Goal: Information Seeking & Learning: Find specific fact

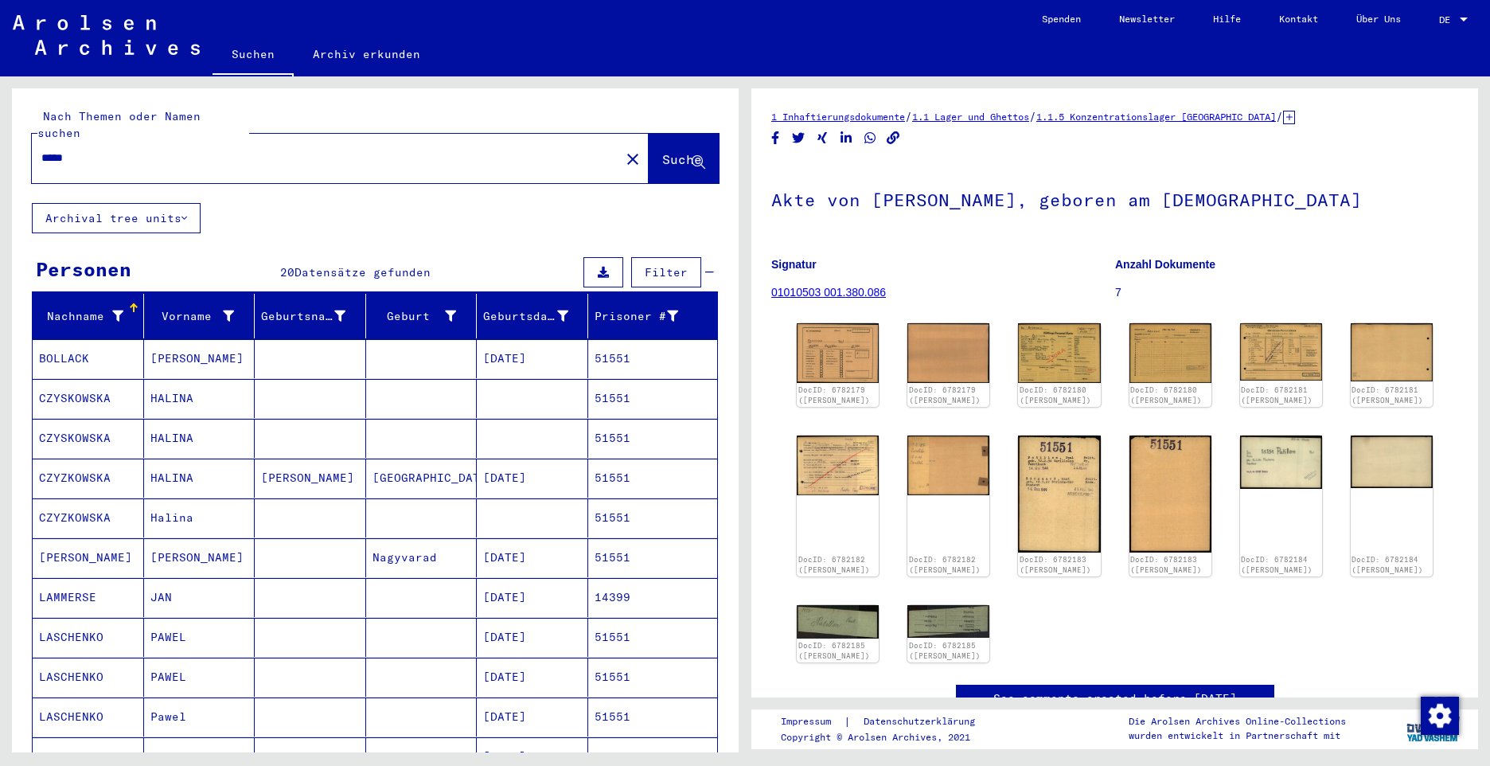
click at [107, 150] on input "*****" at bounding box center [325, 158] width 569 height 17
type input "*"
paste input "*****"
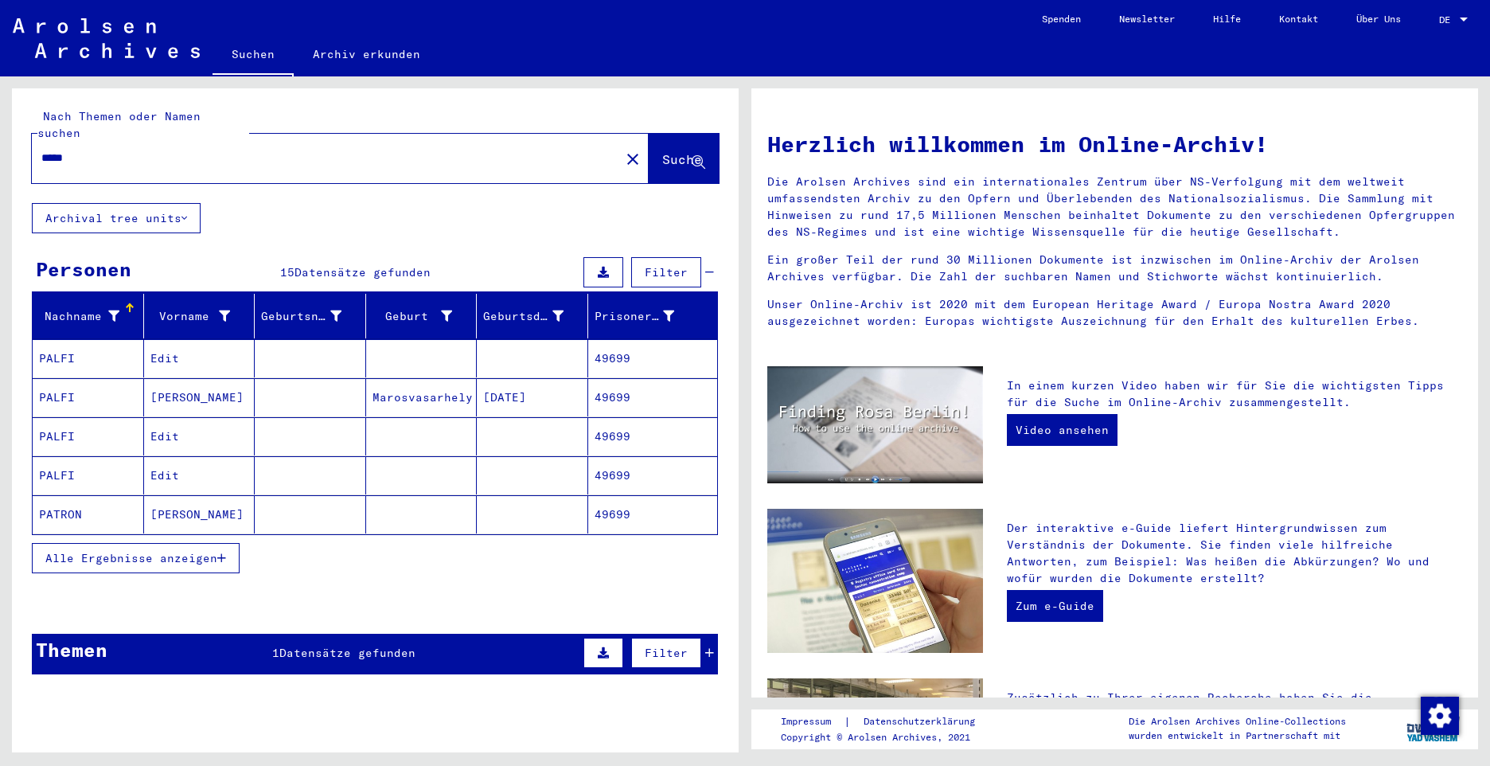
click at [158, 551] on span "Alle Ergebnisse anzeigen" at bounding box center [131, 558] width 172 height 14
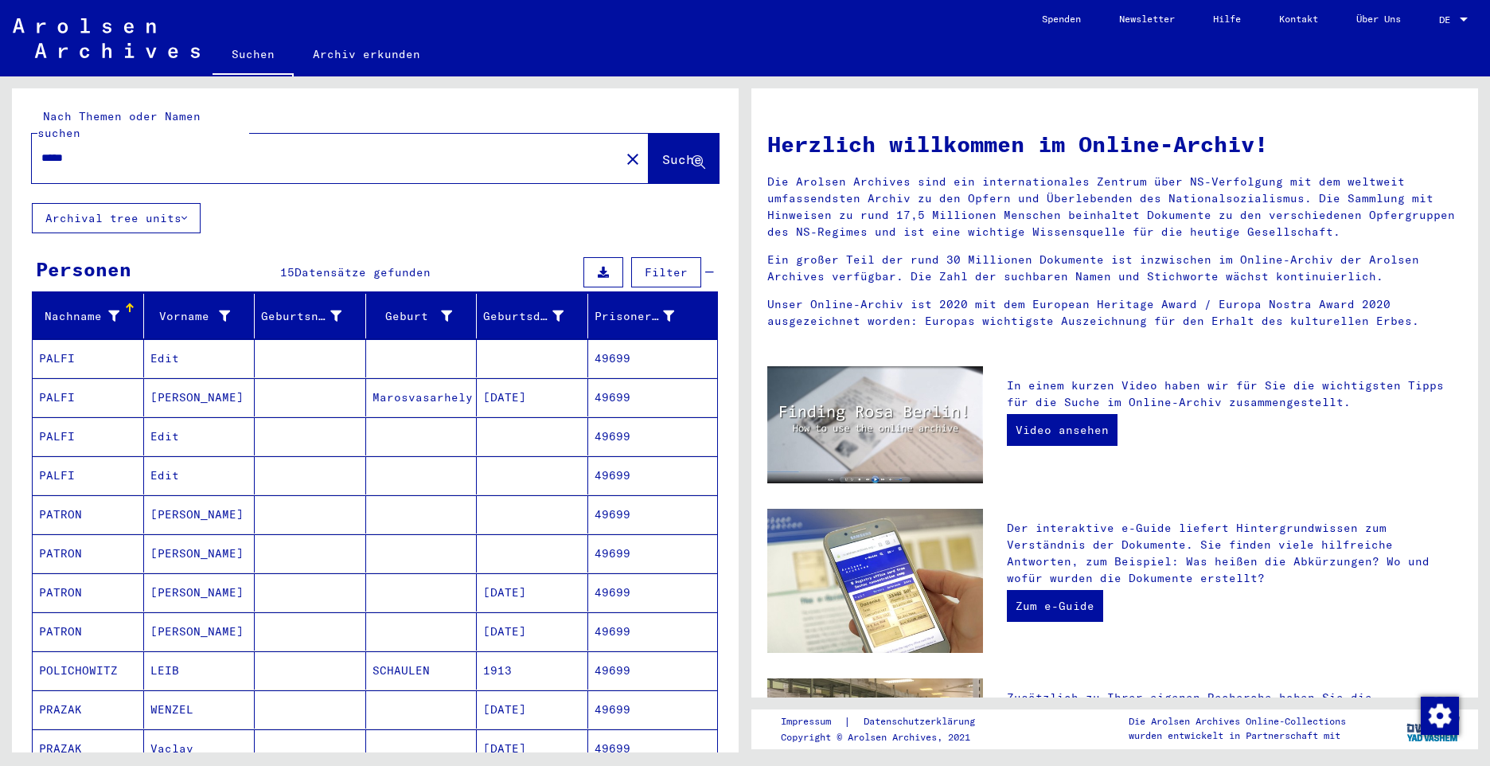
click at [68, 497] on mat-cell "PATRON" at bounding box center [88, 514] width 111 height 38
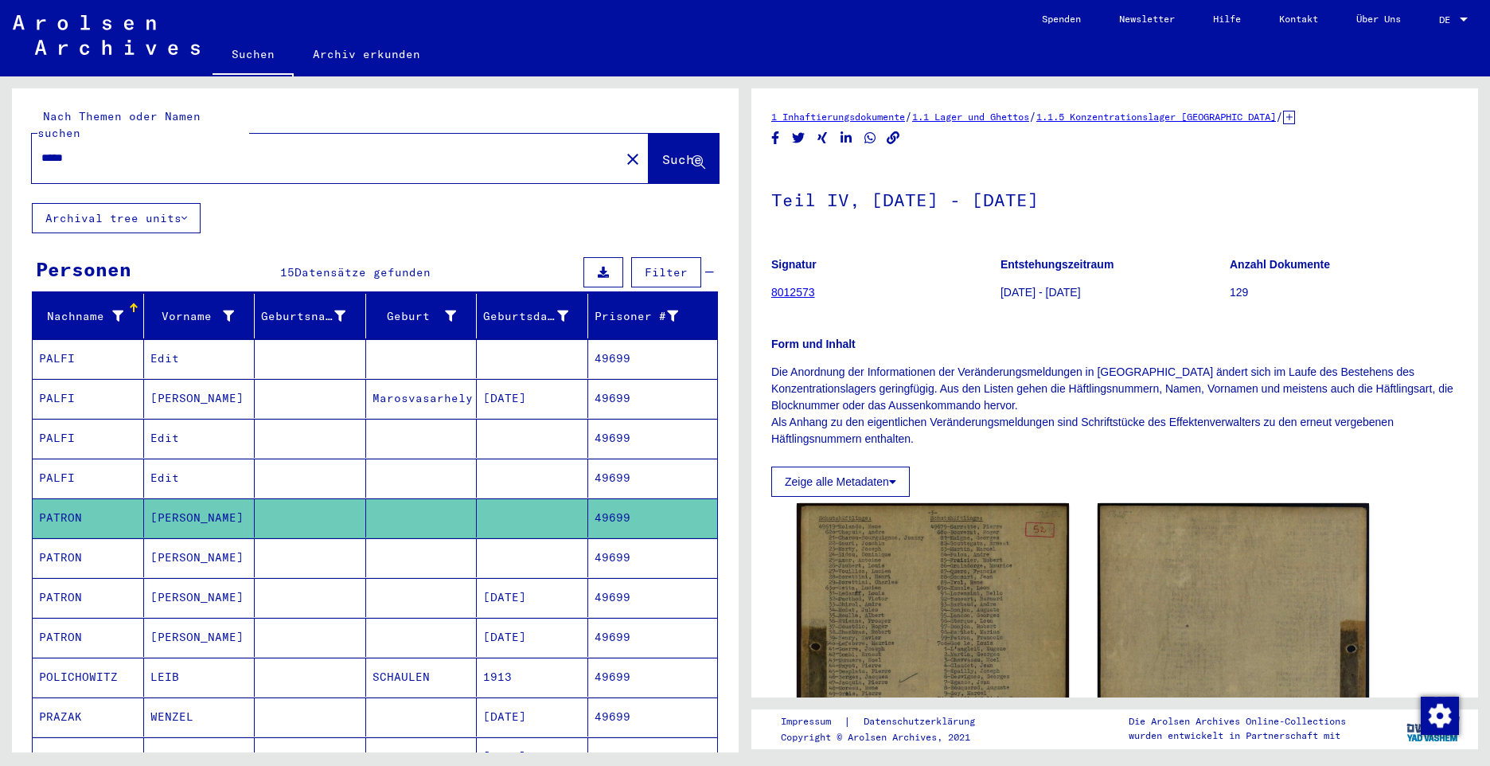
scroll to position [398, 0]
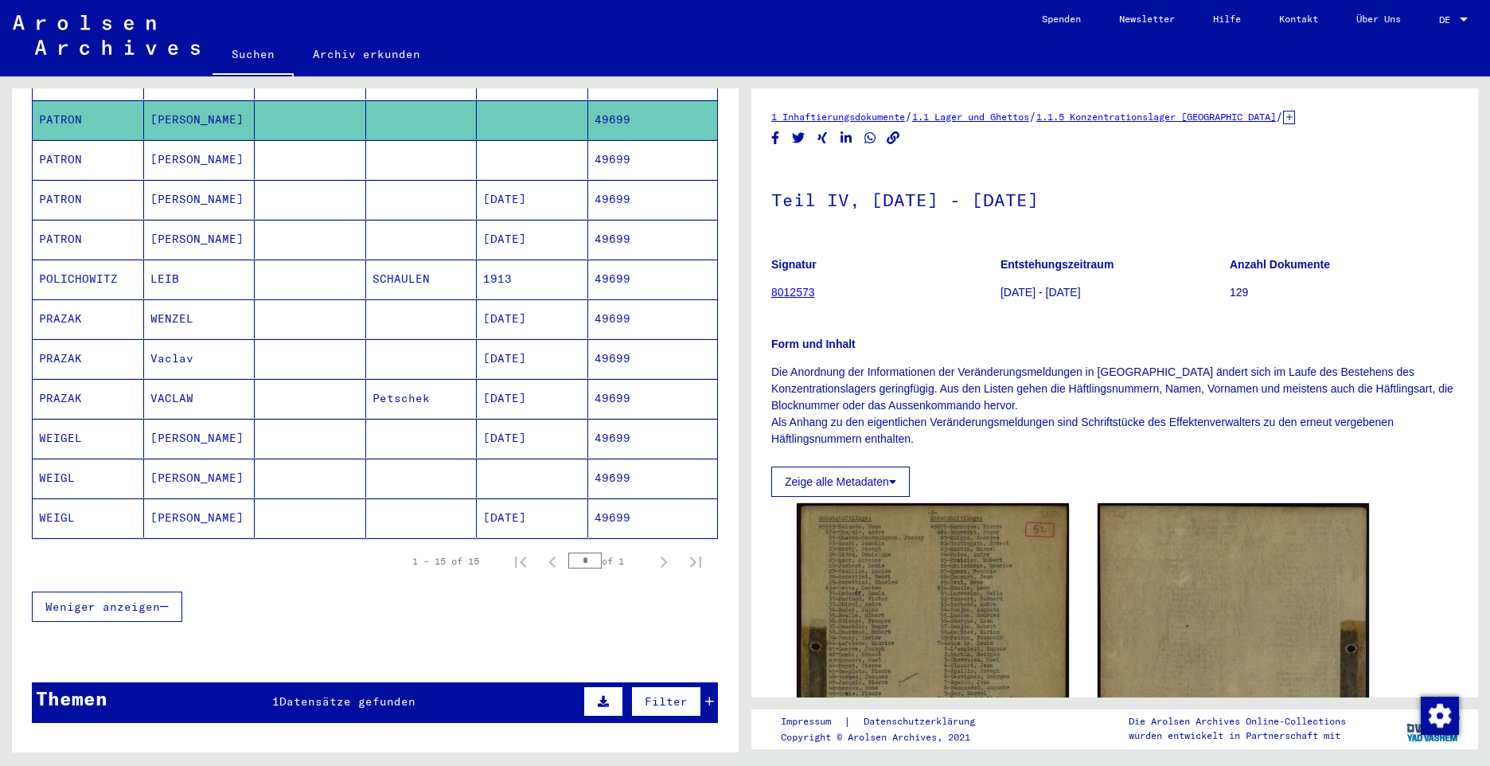
click at [71, 142] on mat-cell "PATRON" at bounding box center [88, 159] width 111 height 39
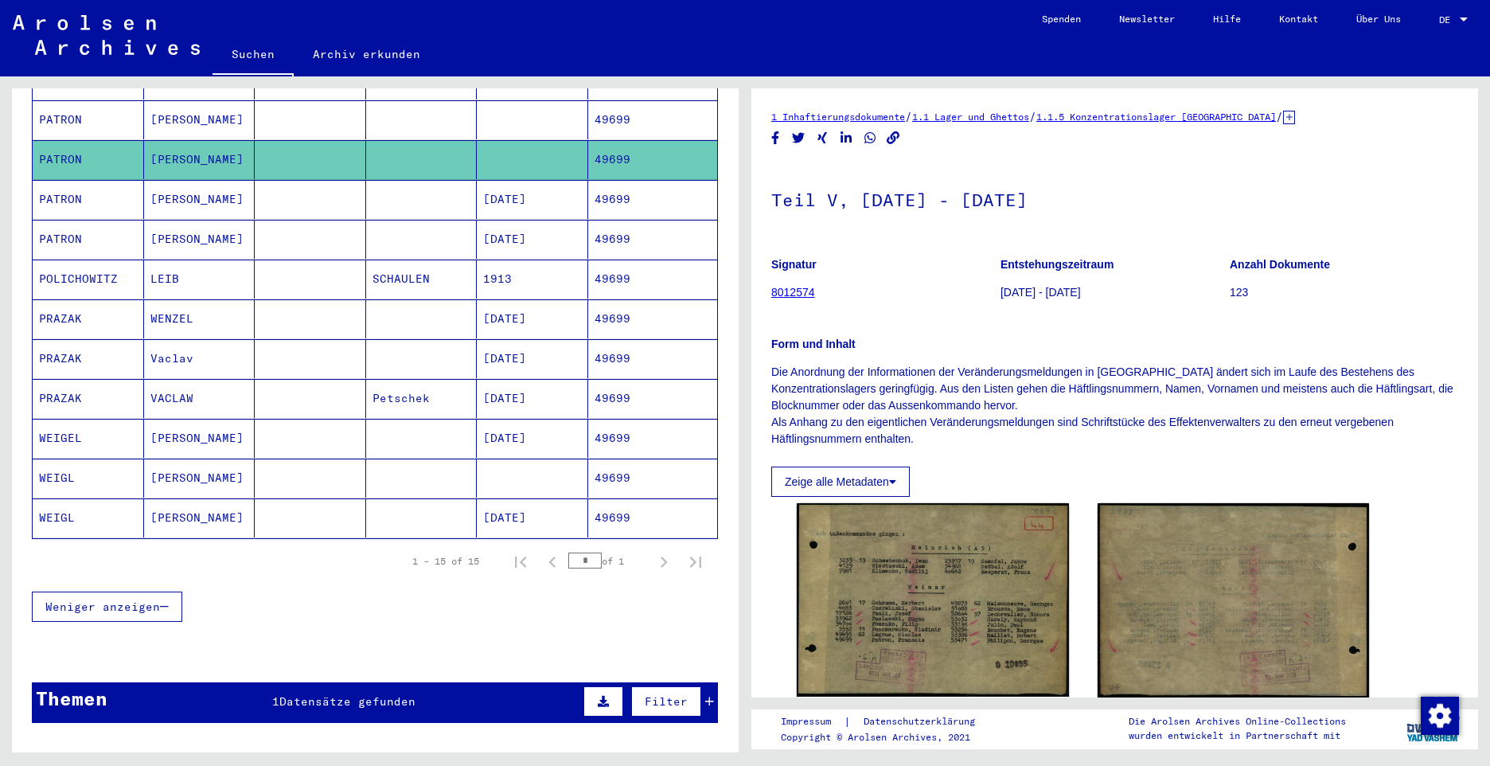
click at [62, 181] on mat-cell "PATRON" at bounding box center [88, 199] width 111 height 39
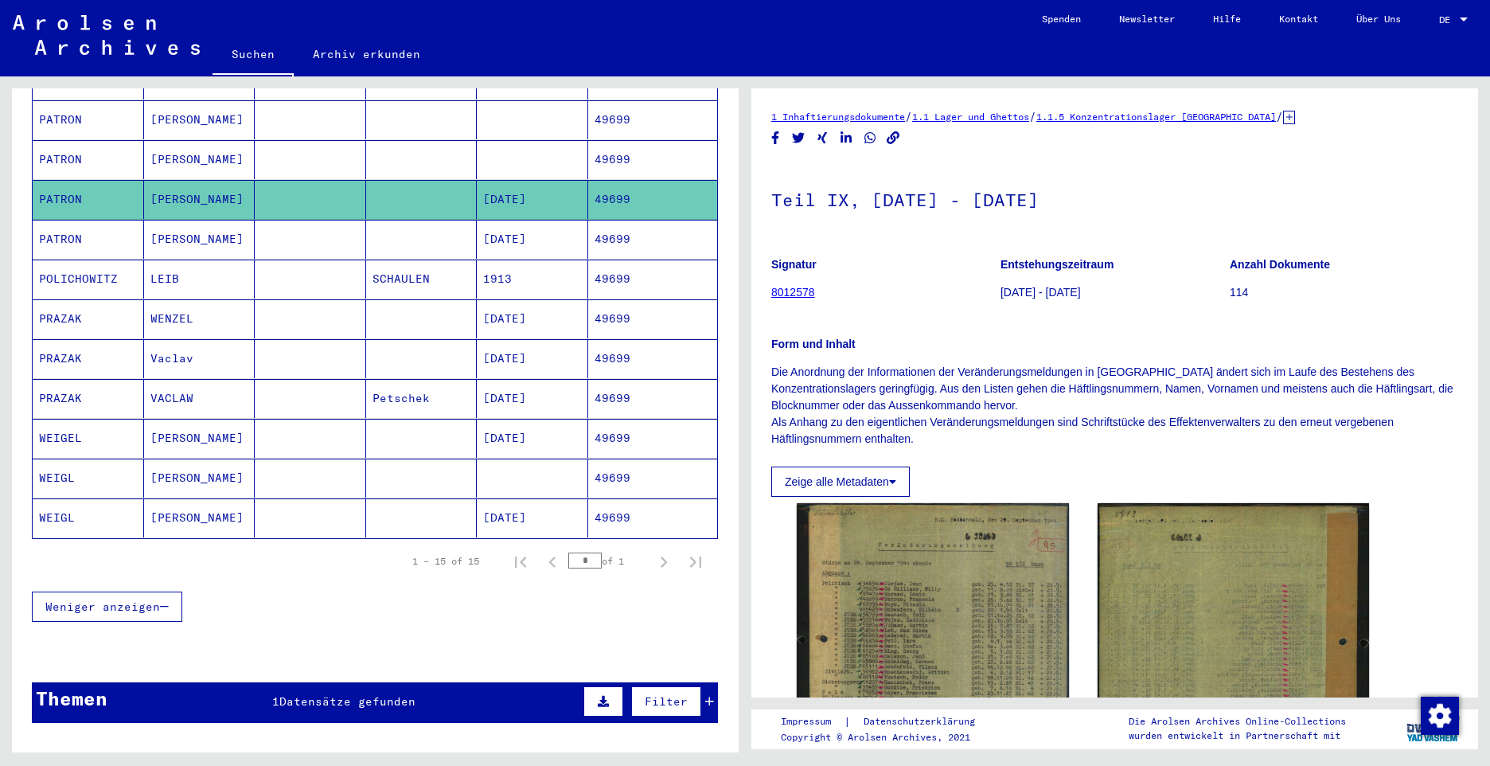
click at [58, 220] on mat-cell "PATRON" at bounding box center [88, 239] width 111 height 39
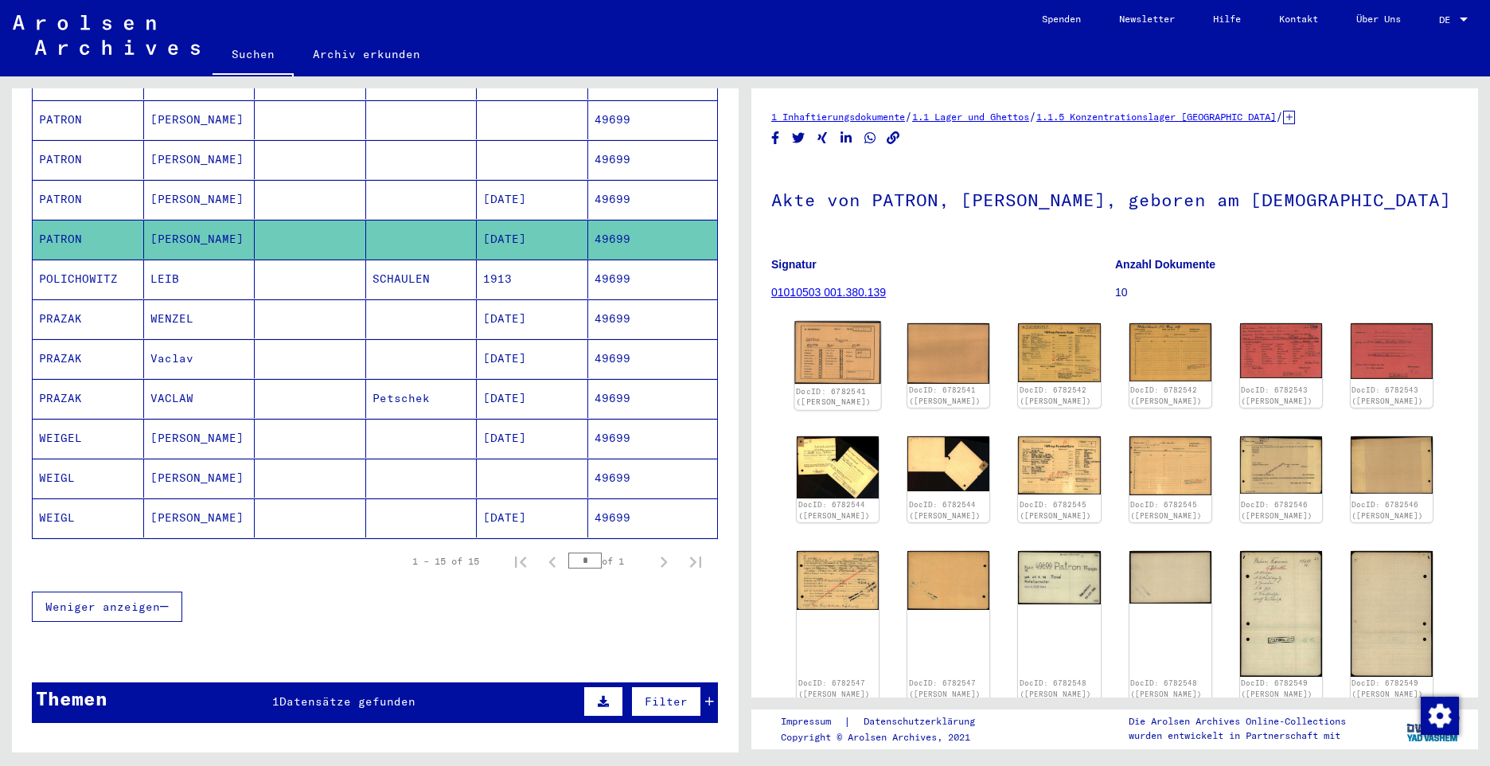
click at [829, 356] on img at bounding box center [837, 353] width 86 height 63
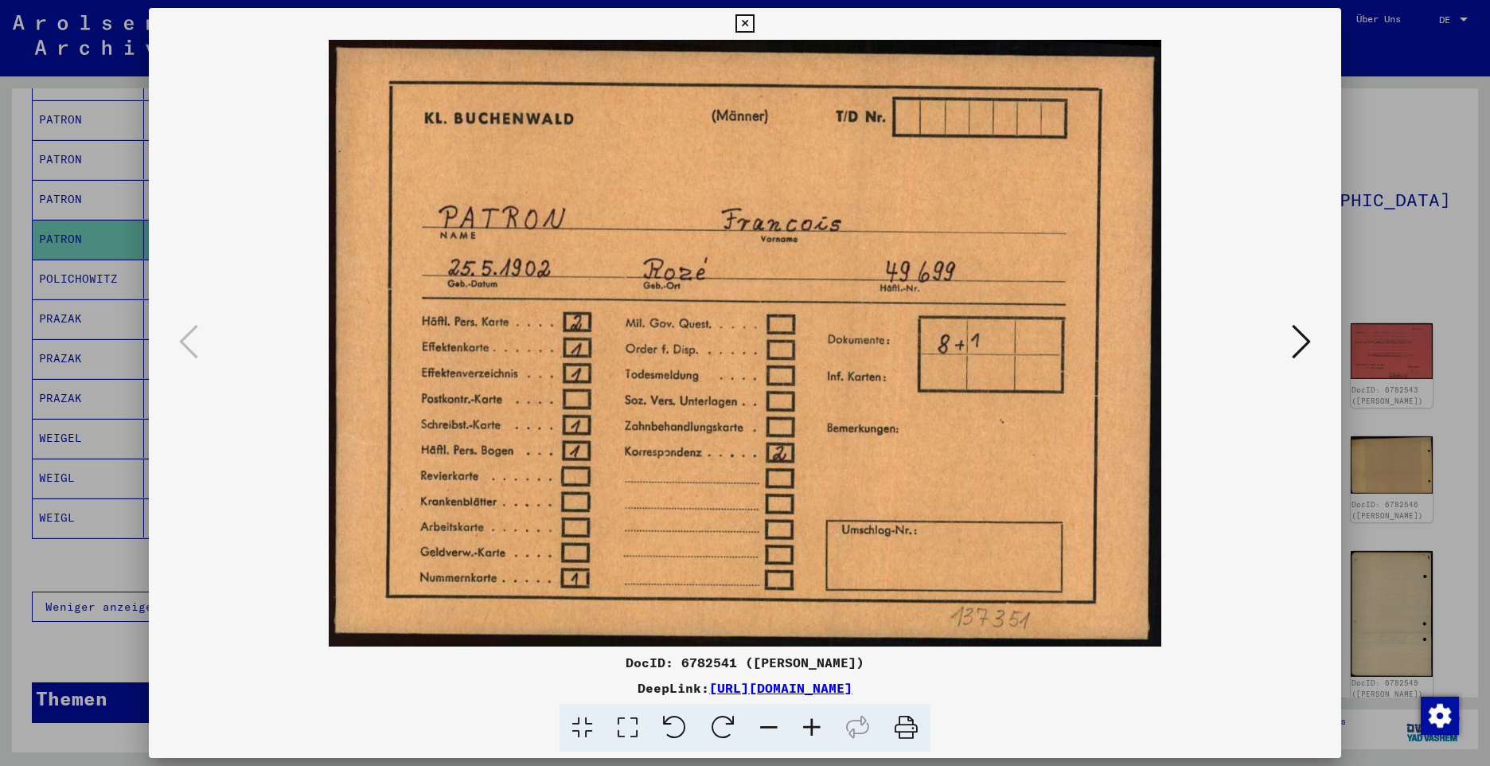
click at [1301, 347] on icon at bounding box center [1301, 341] width 19 height 38
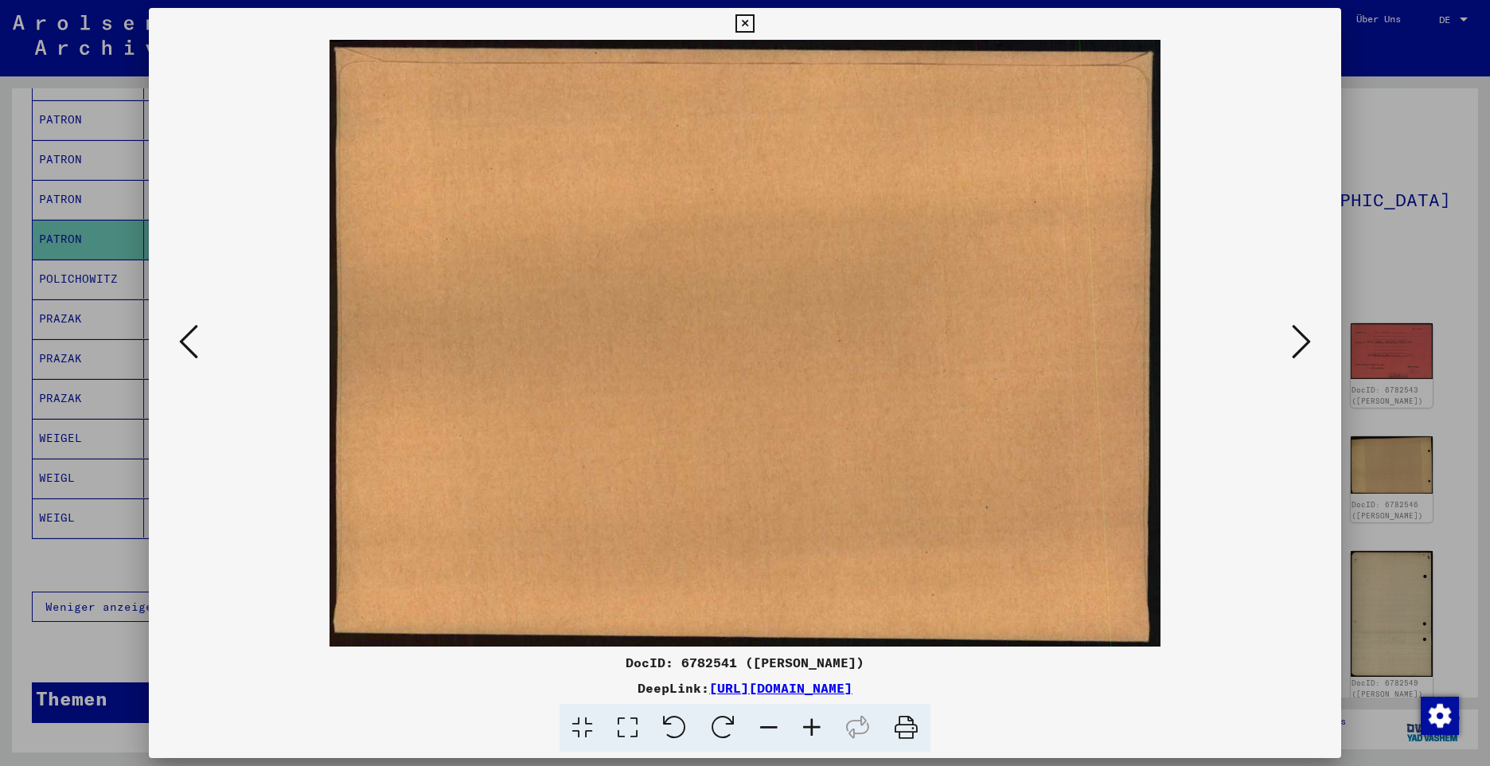
click at [1301, 347] on icon at bounding box center [1301, 341] width 19 height 38
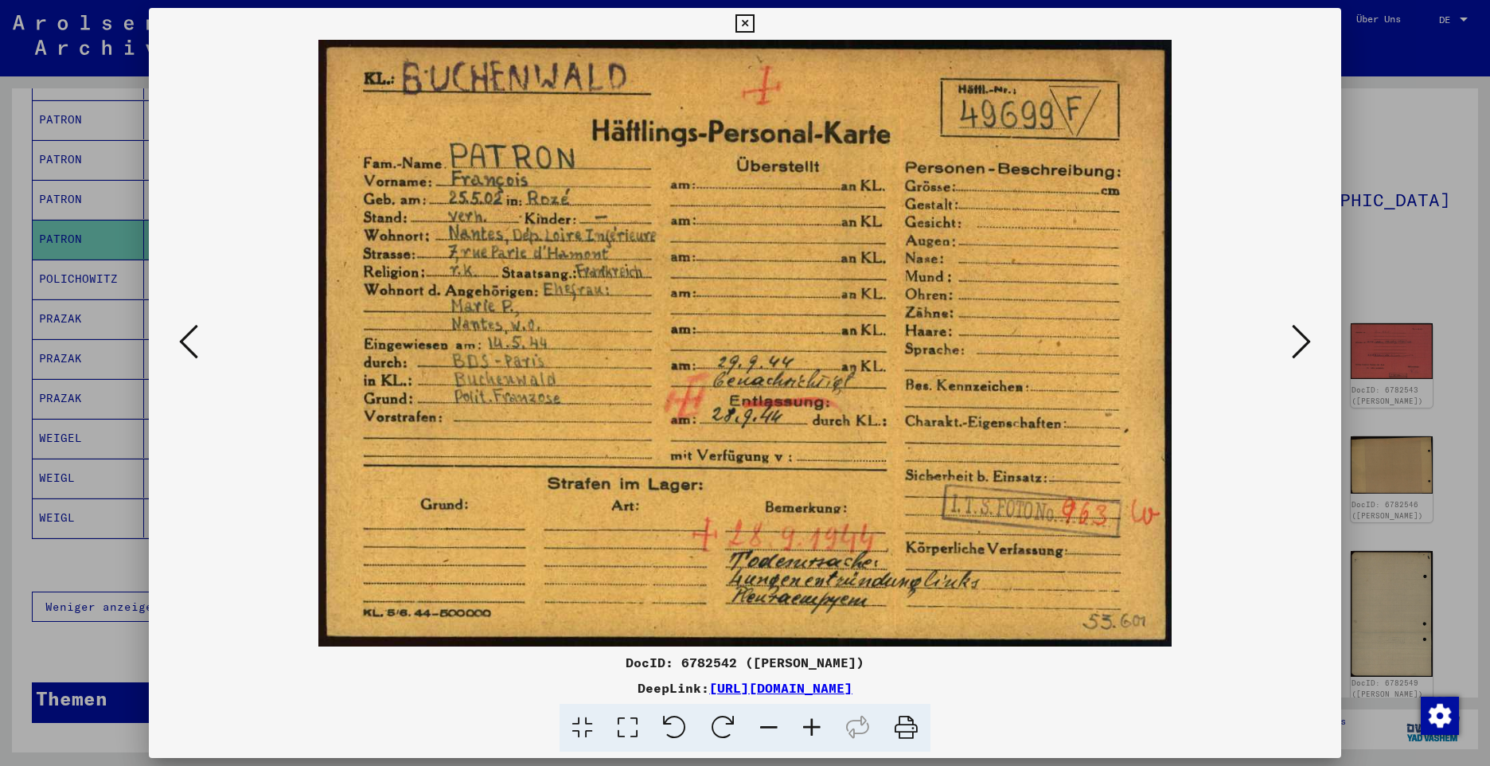
click at [1304, 343] on icon at bounding box center [1301, 341] width 19 height 38
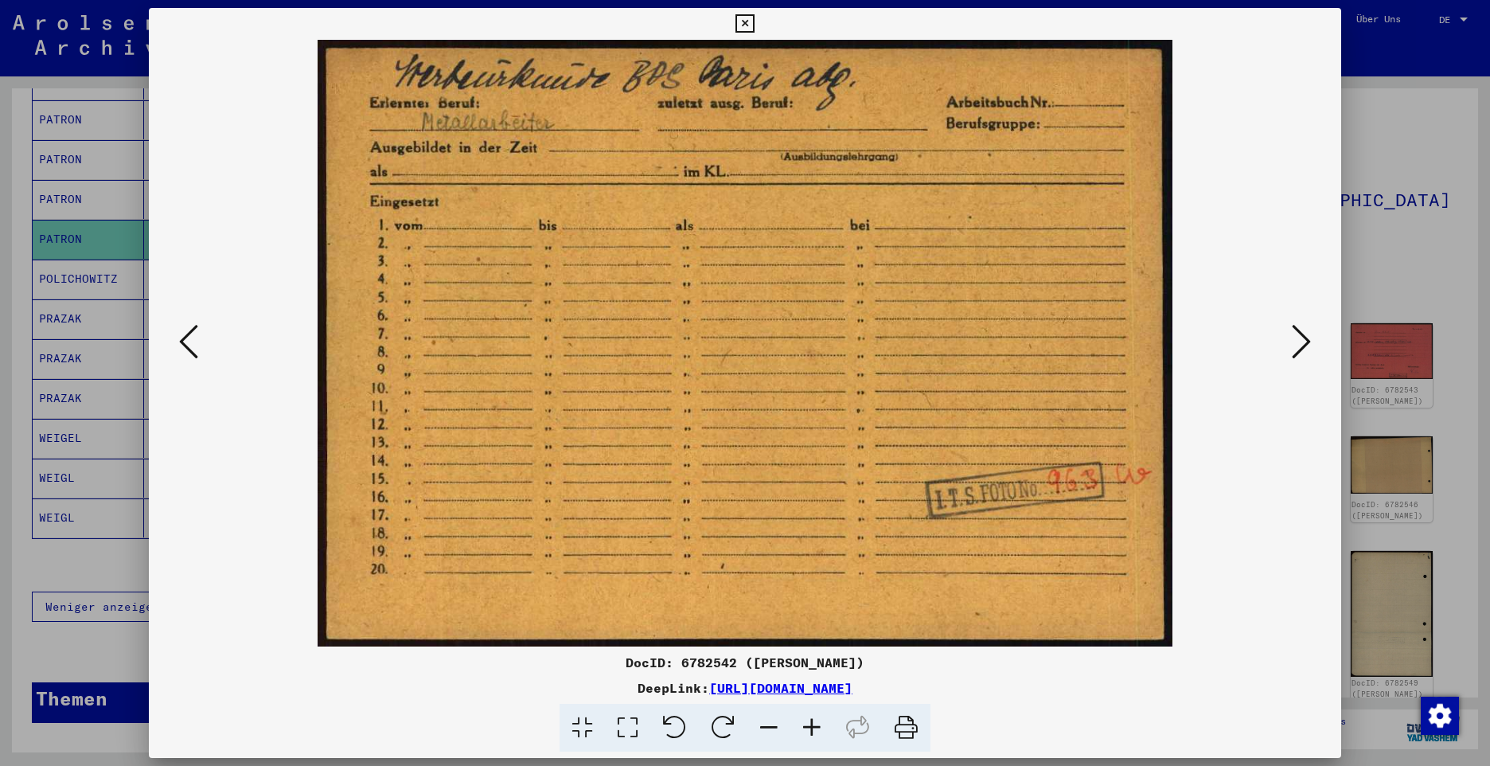
click at [1294, 344] on icon at bounding box center [1301, 341] width 19 height 38
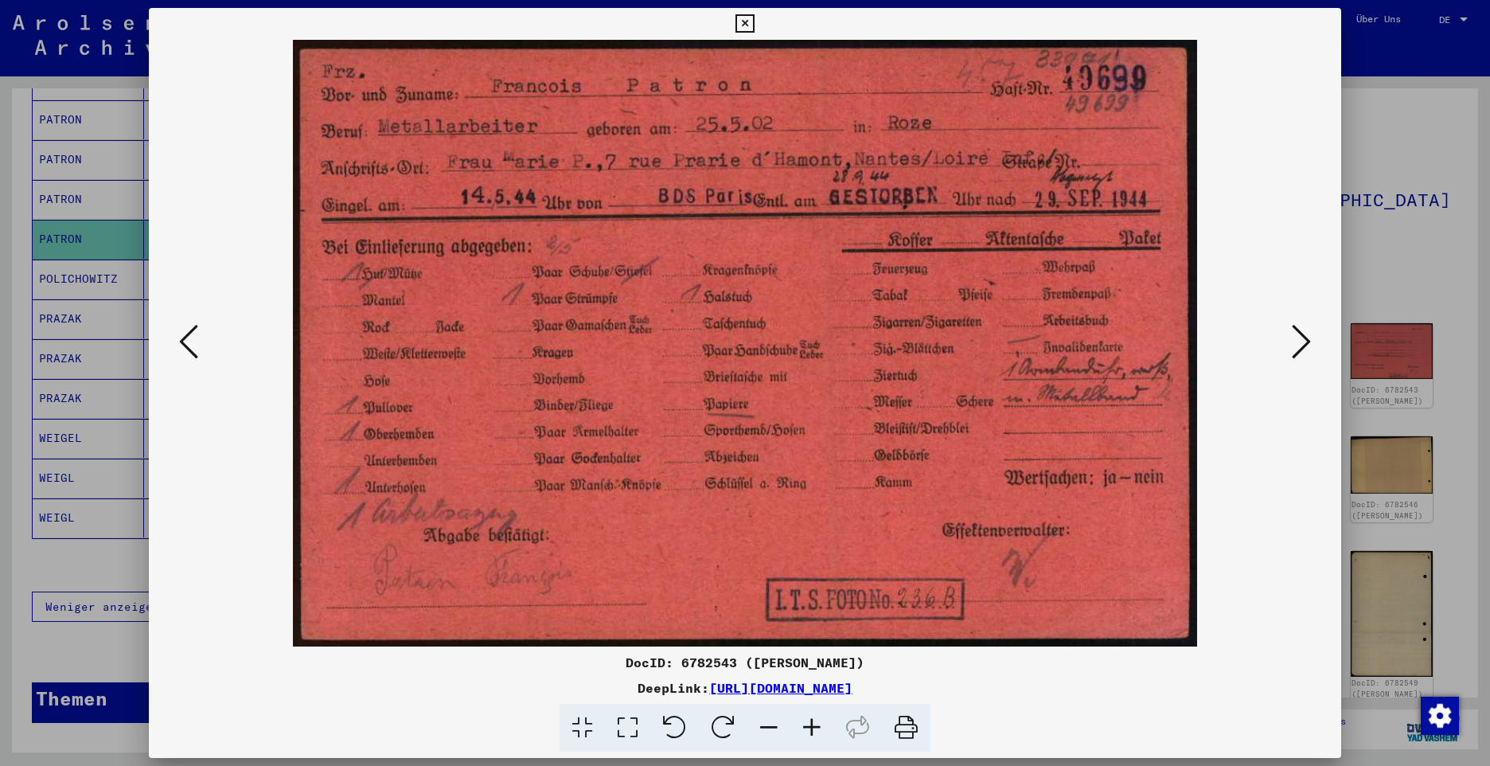
click at [1294, 344] on icon at bounding box center [1301, 341] width 19 height 38
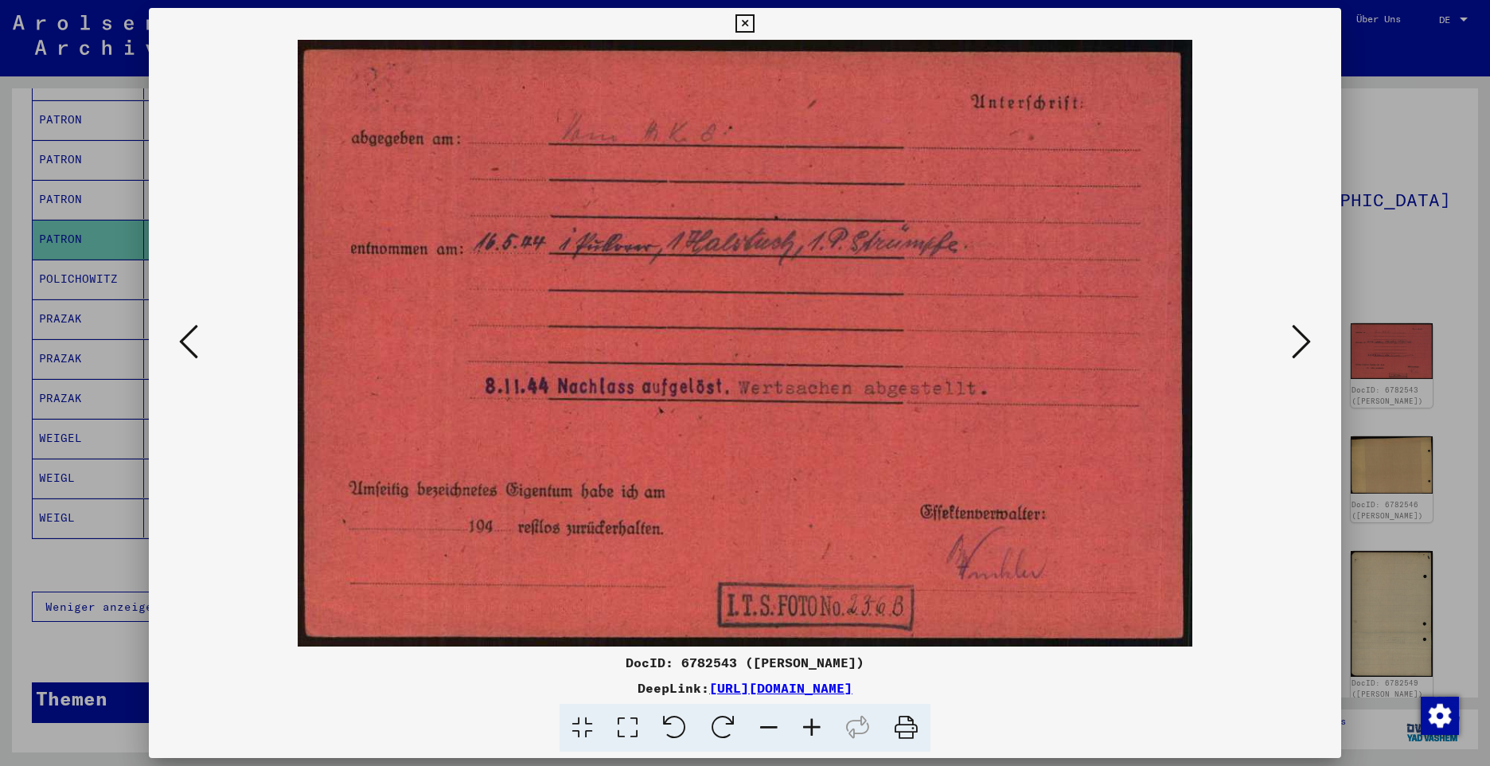
click at [1294, 344] on icon at bounding box center [1301, 341] width 19 height 38
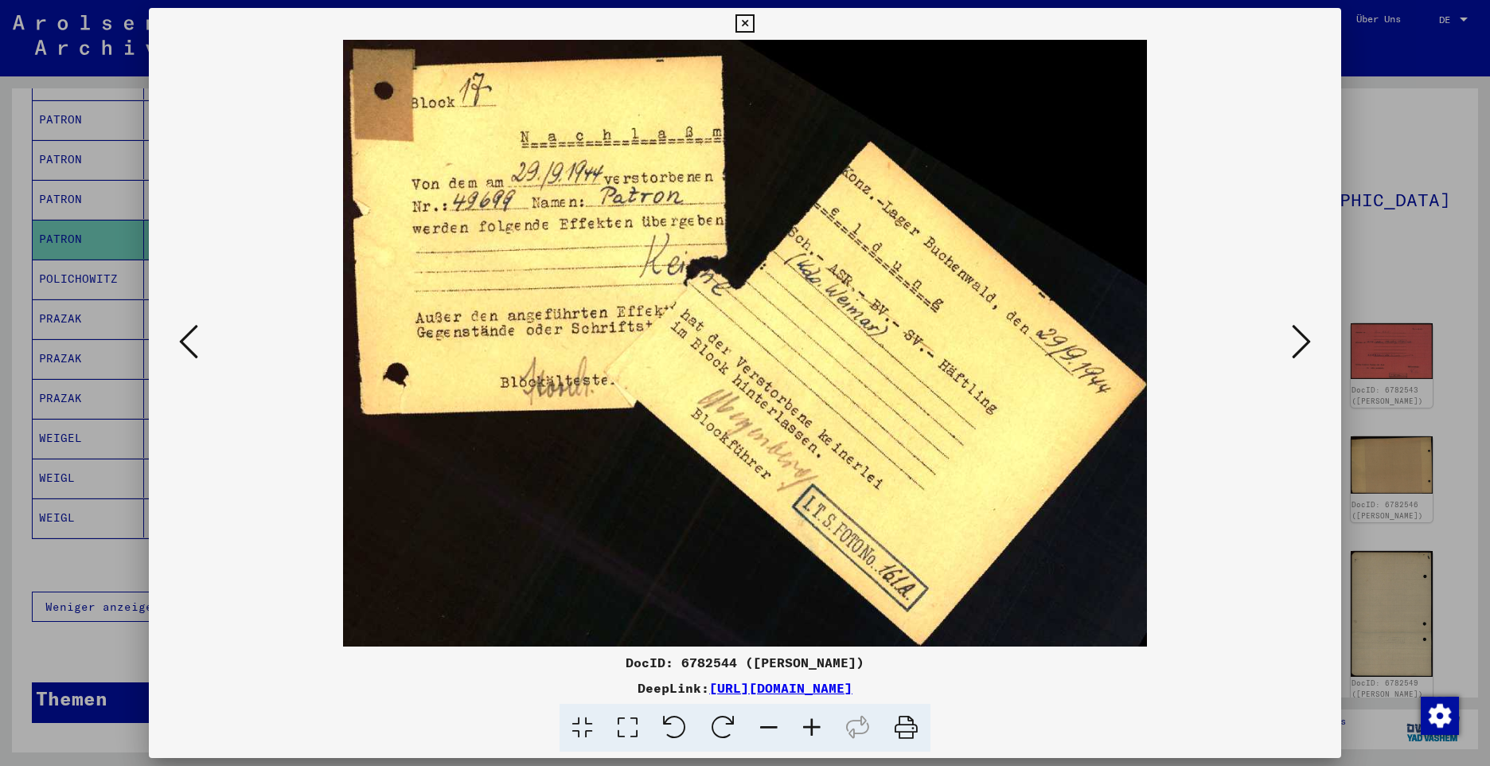
click at [1294, 344] on icon at bounding box center [1301, 341] width 19 height 38
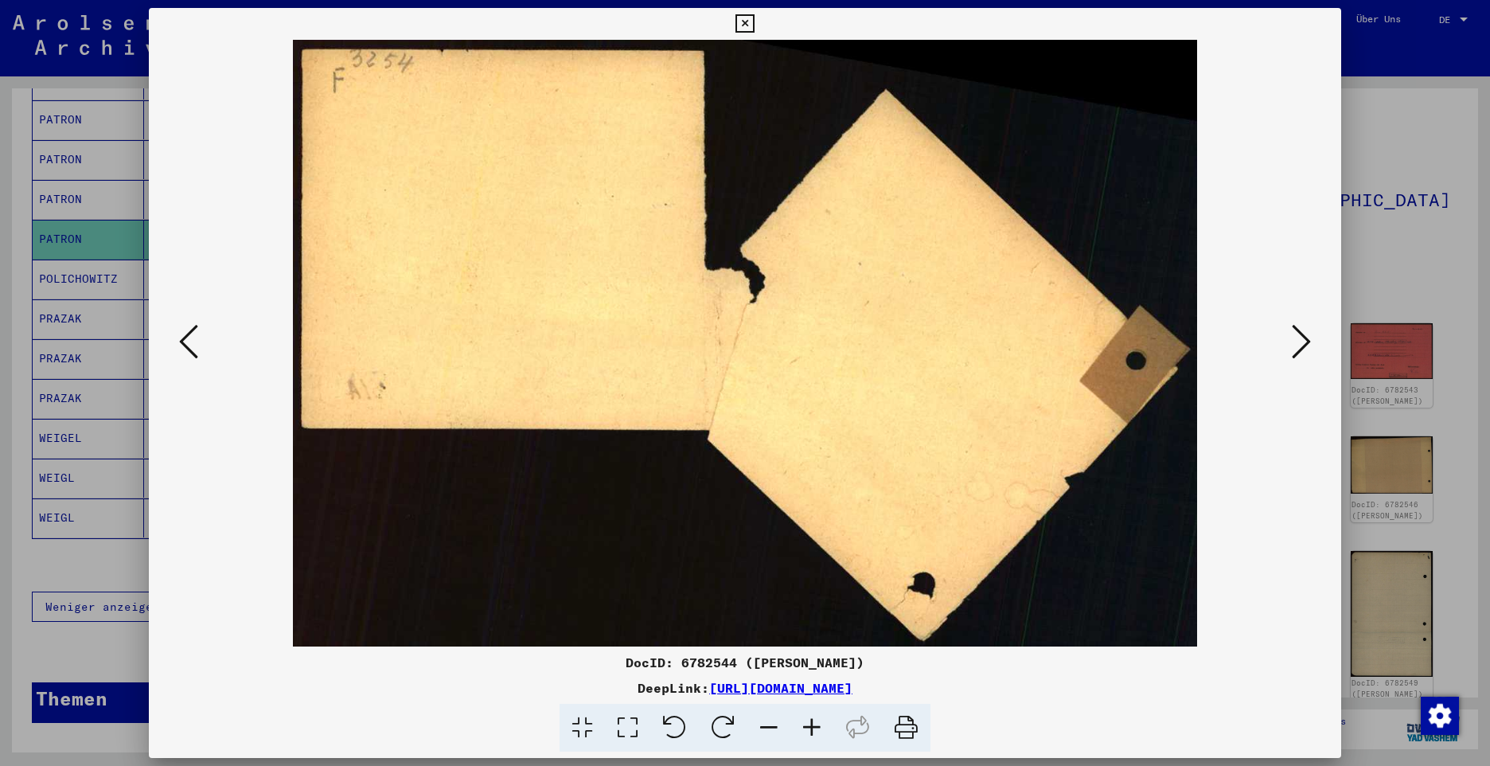
click at [1294, 344] on icon at bounding box center [1301, 341] width 19 height 38
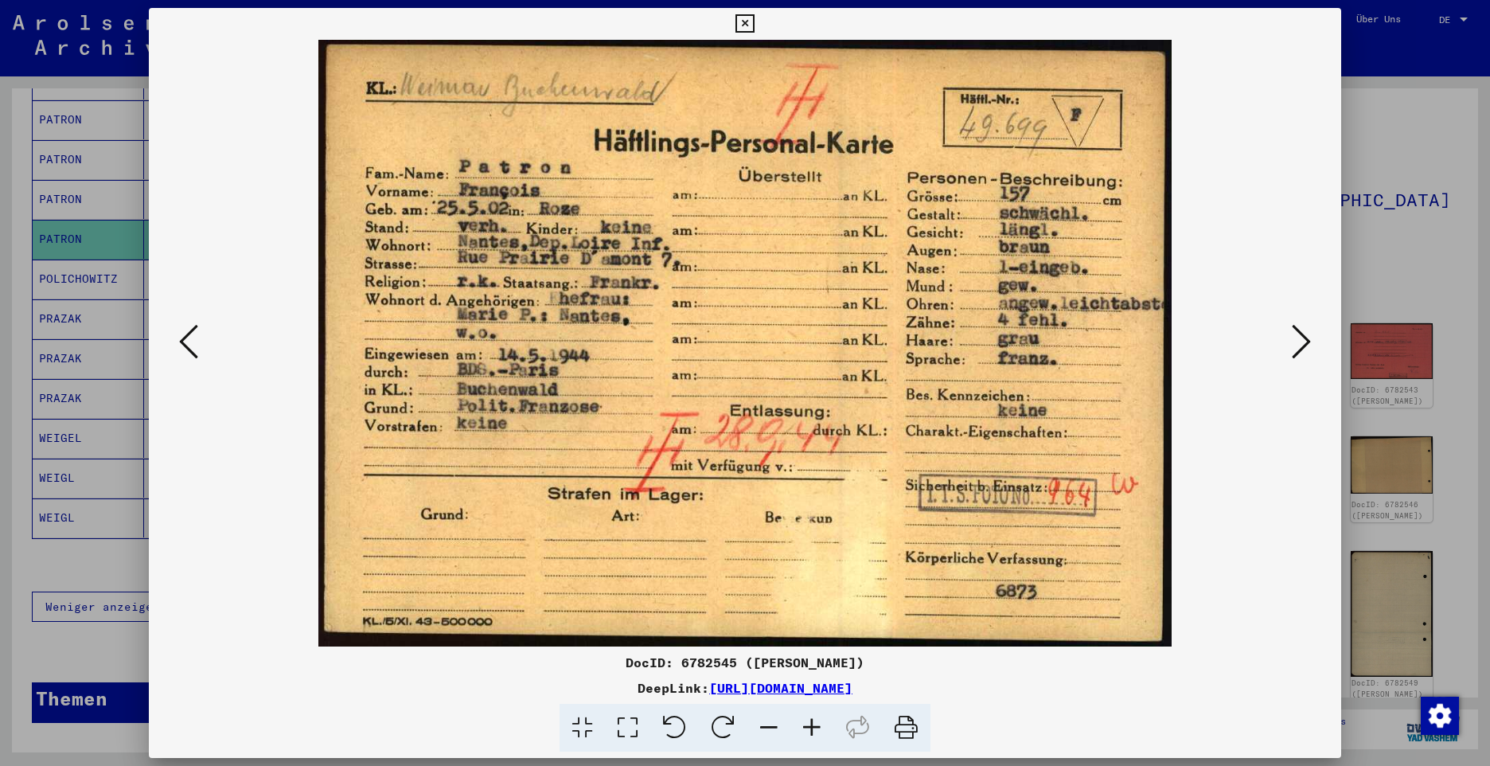
click at [1294, 344] on icon at bounding box center [1301, 341] width 19 height 38
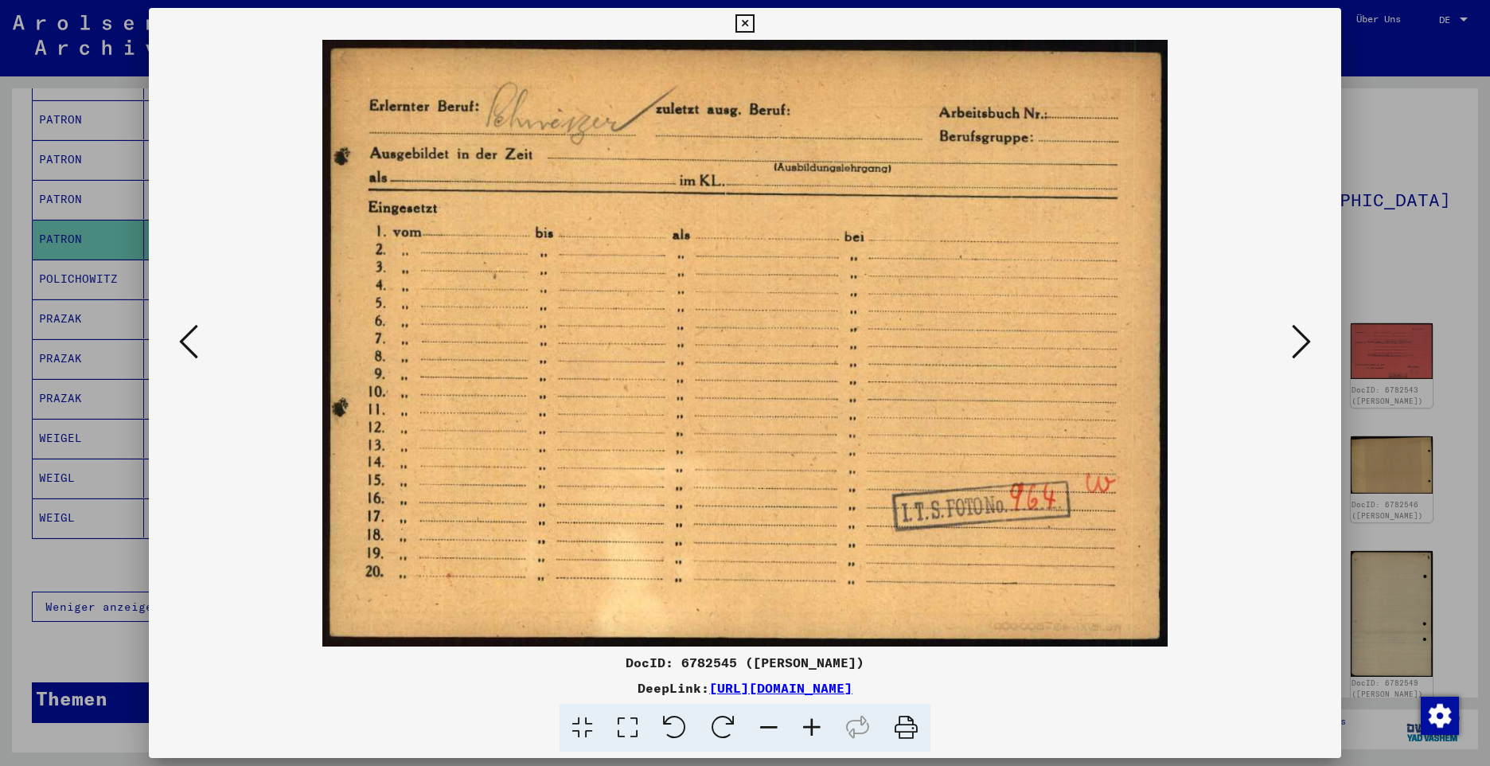
click at [1294, 344] on icon at bounding box center [1301, 341] width 19 height 38
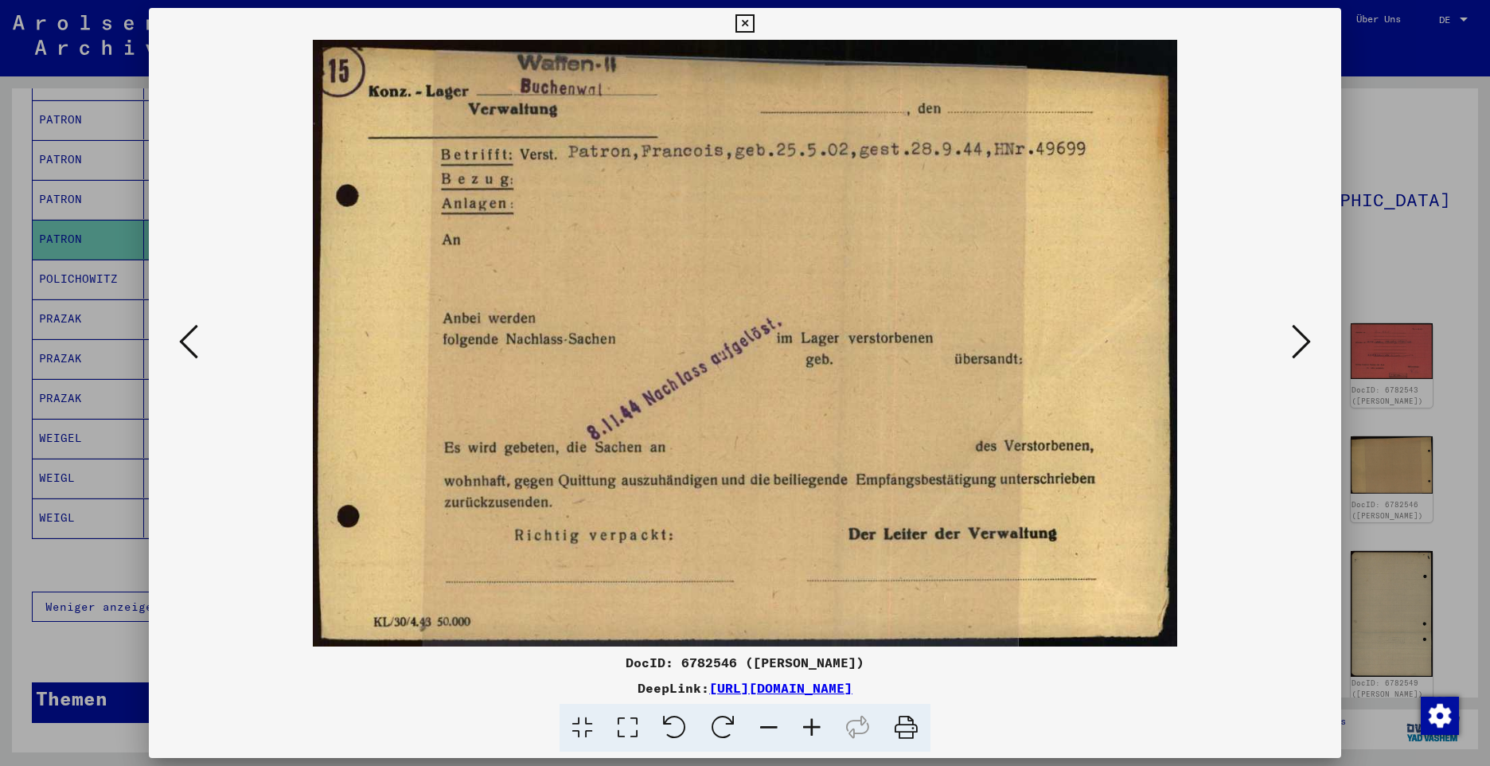
click at [1294, 344] on icon at bounding box center [1301, 341] width 19 height 38
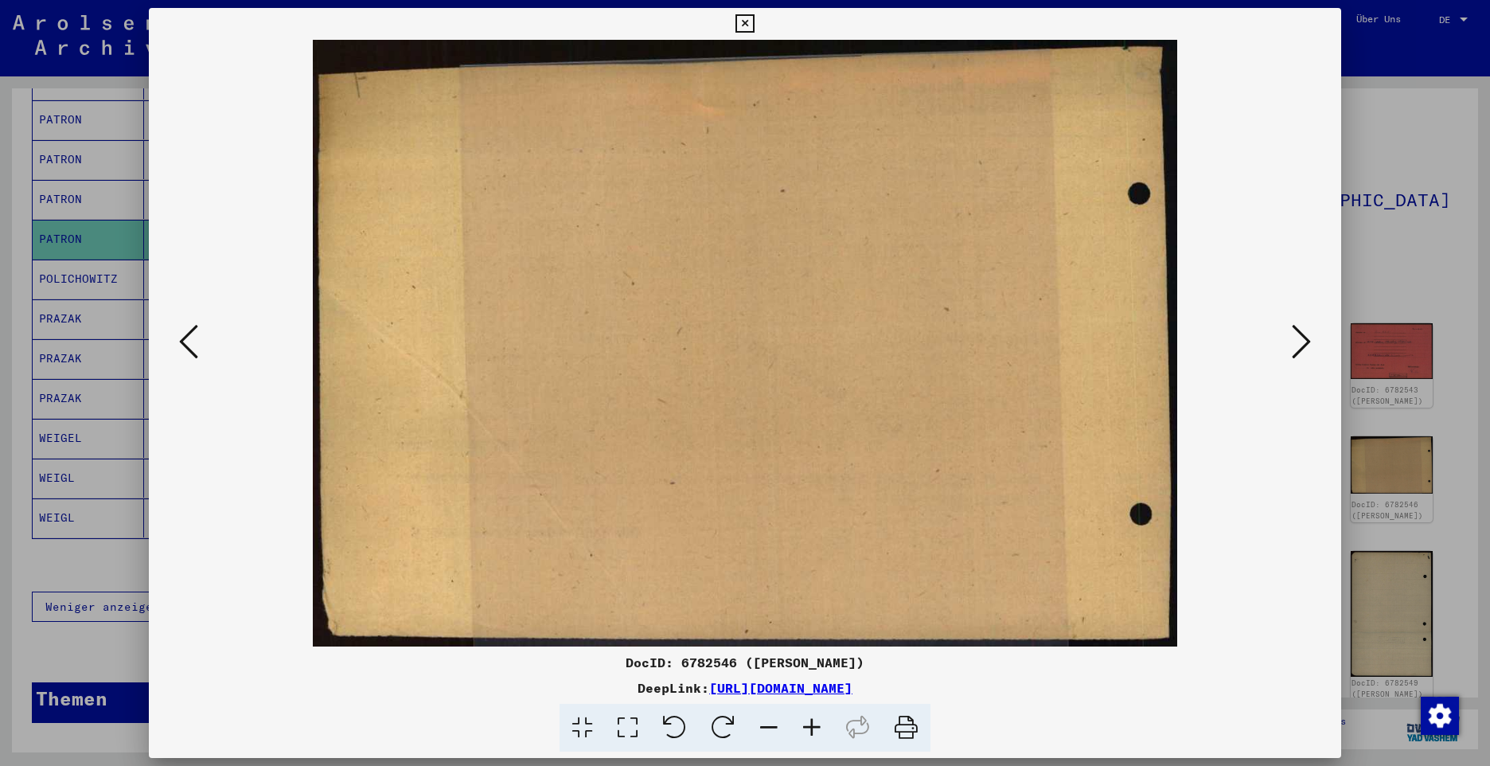
click at [1294, 344] on icon at bounding box center [1301, 341] width 19 height 38
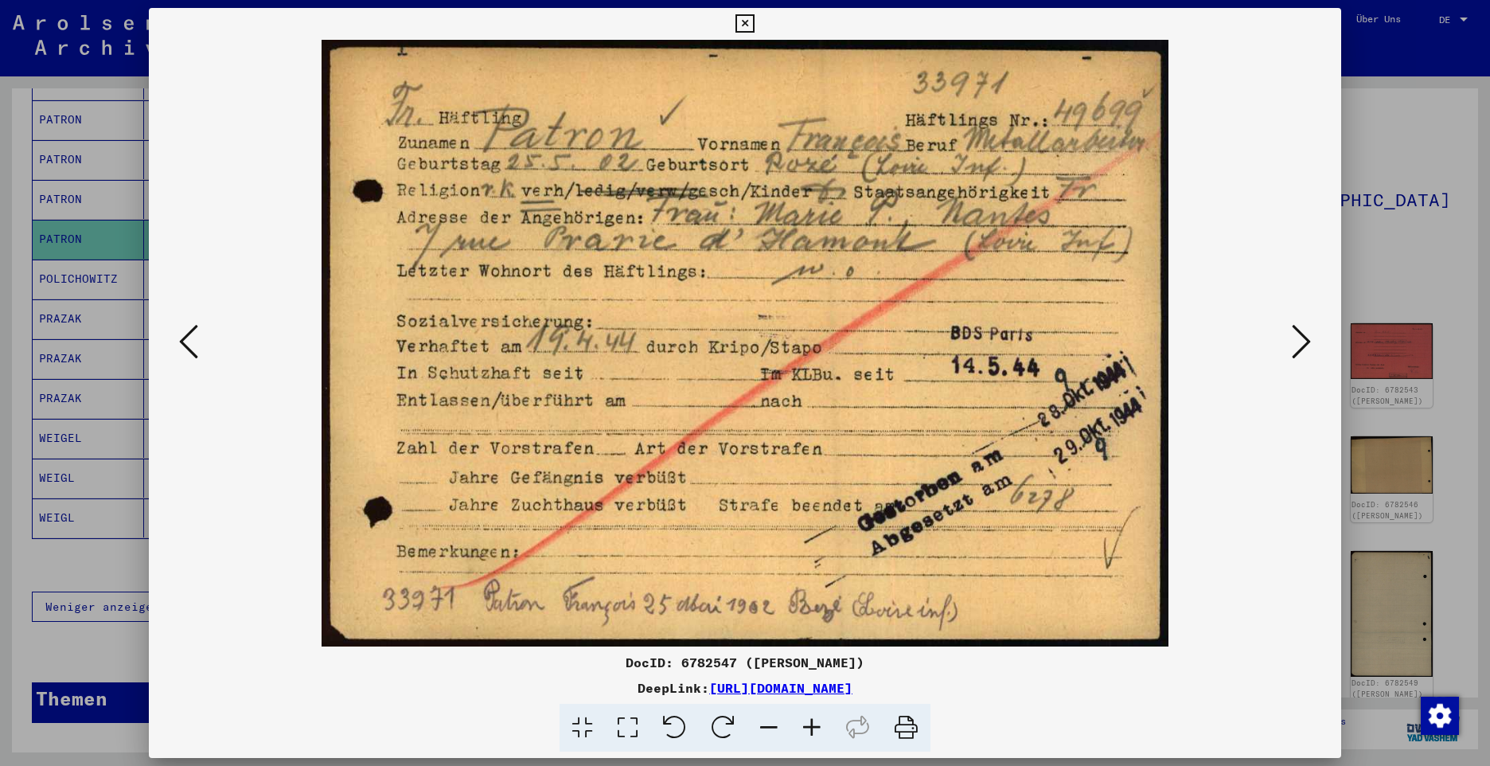
click at [1294, 349] on icon at bounding box center [1301, 341] width 19 height 38
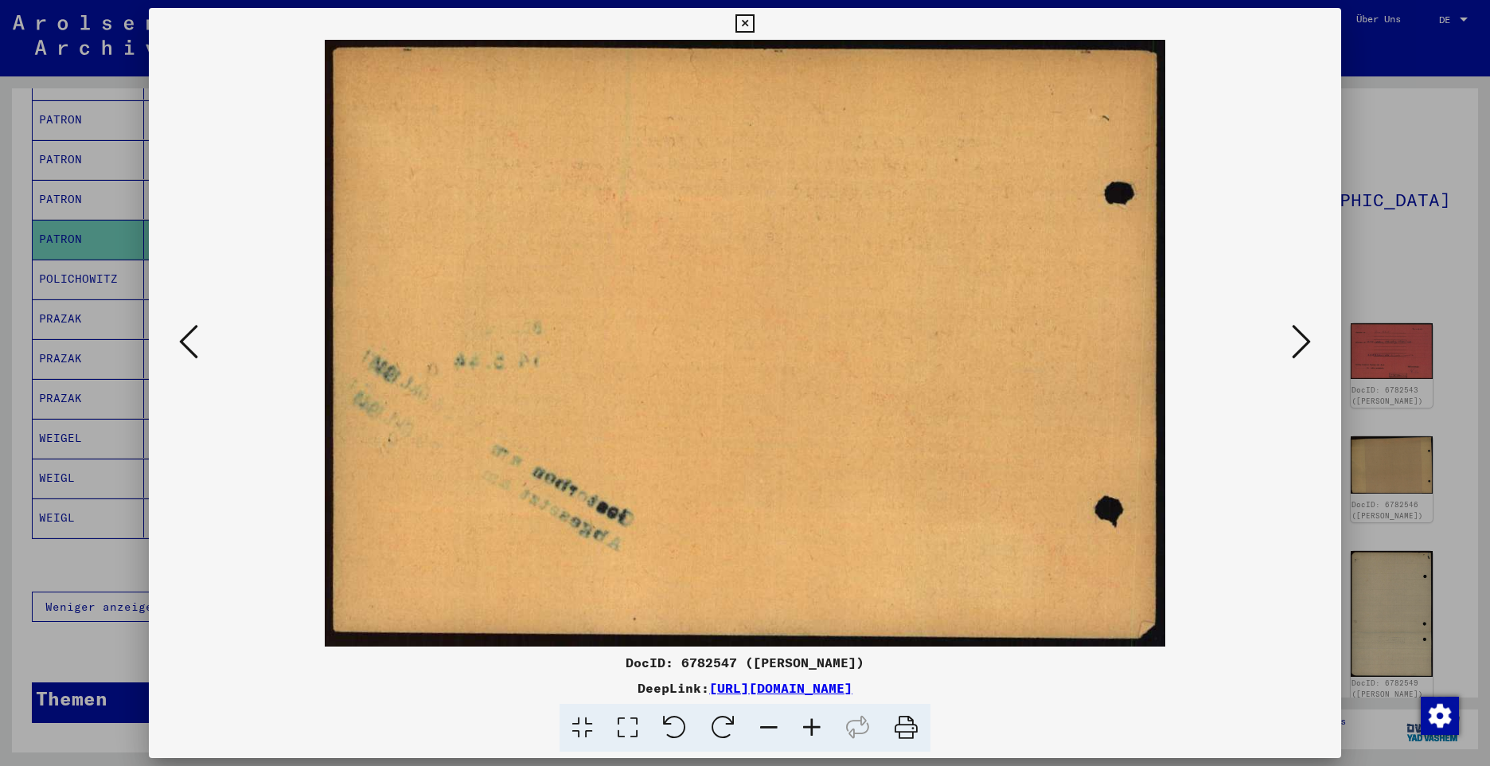
click at [1294, 349] on icon at bounding box center [1301, 341] width 19 height 38
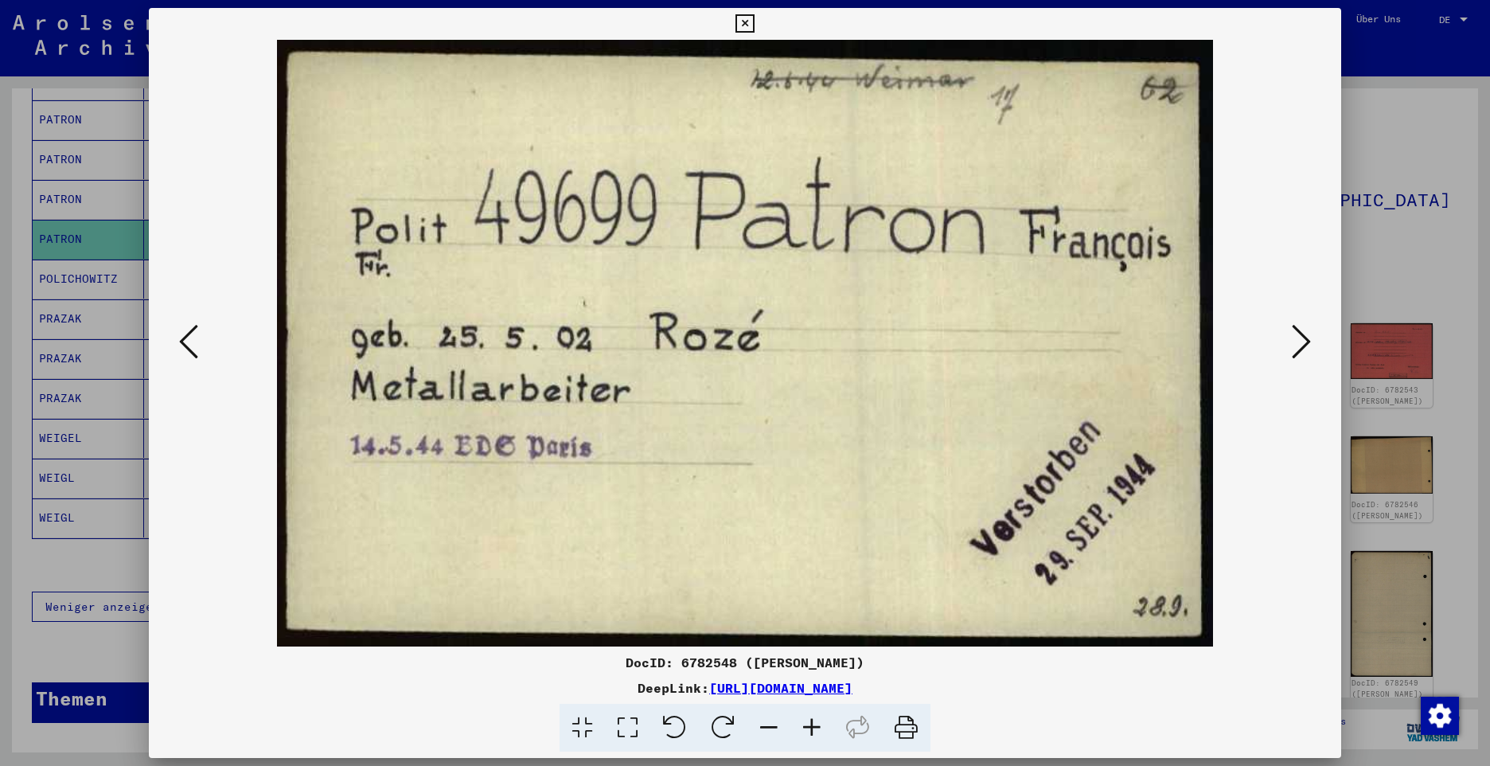
click at [1294, 349] on icon at bounding box center [1301, 341] width 19 height 38
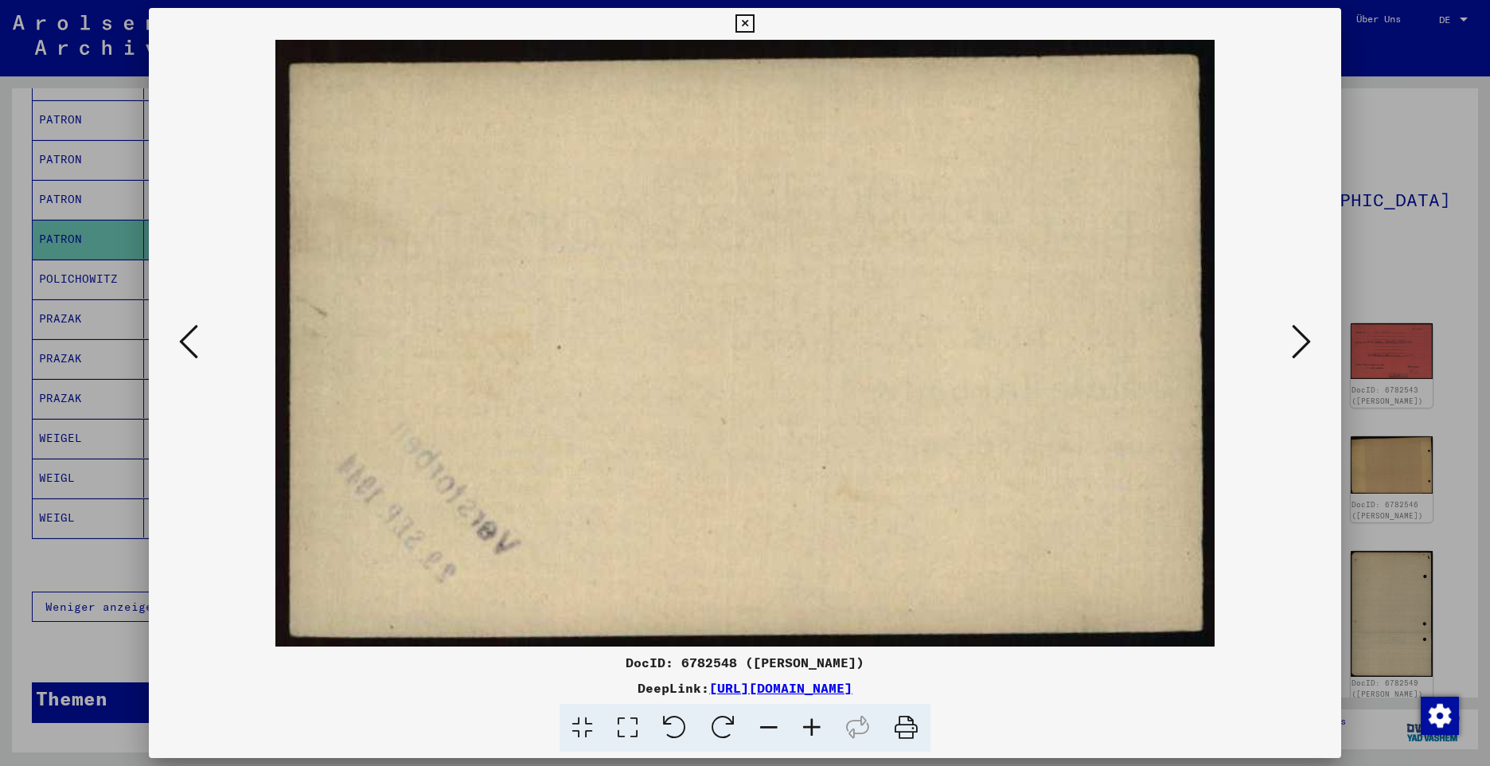
click at [1294, 349] on icon at bounding box center [1301, 341] width 19 height 38
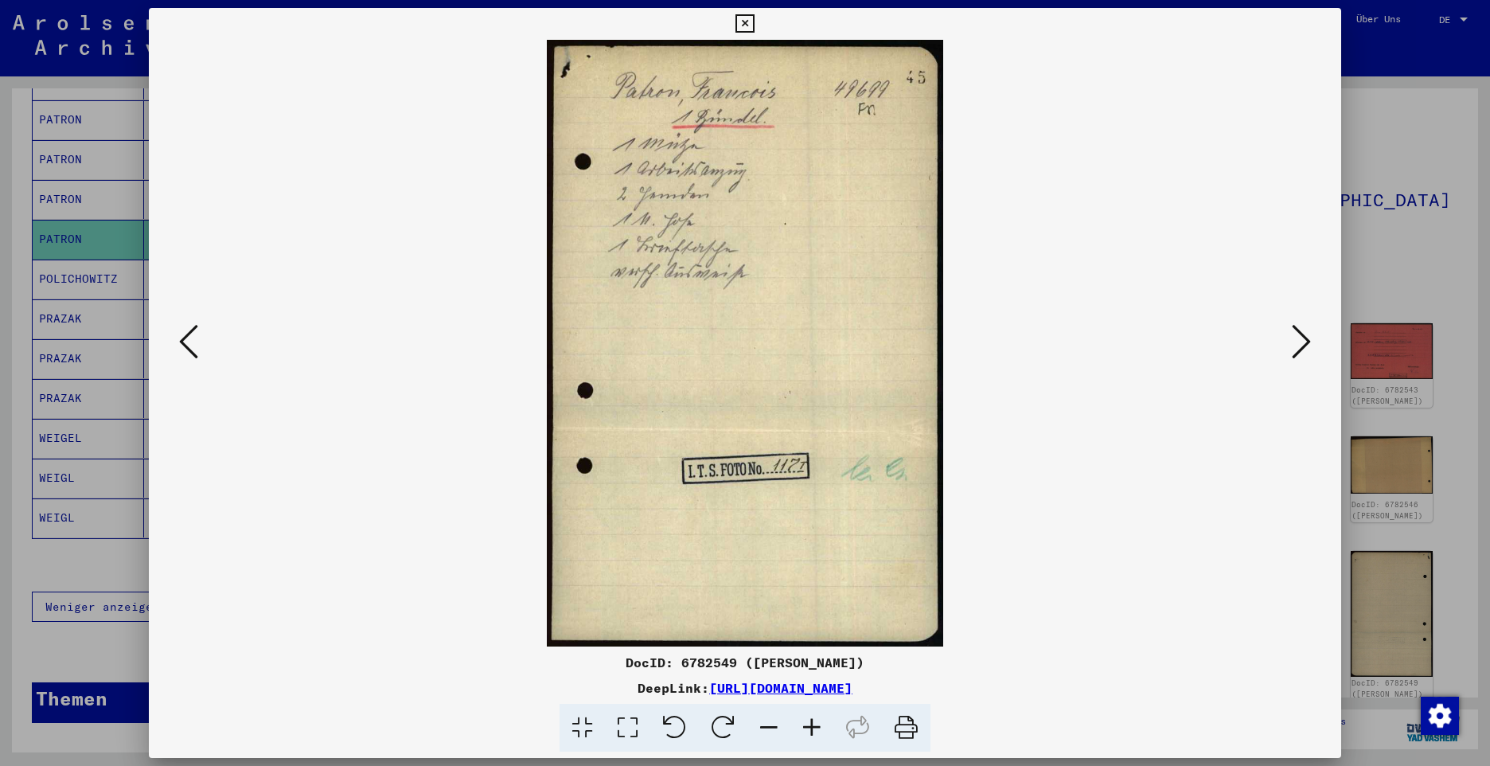
click at [1294, 349] on icon at bounding box center [1301, 341] width 19 height 38
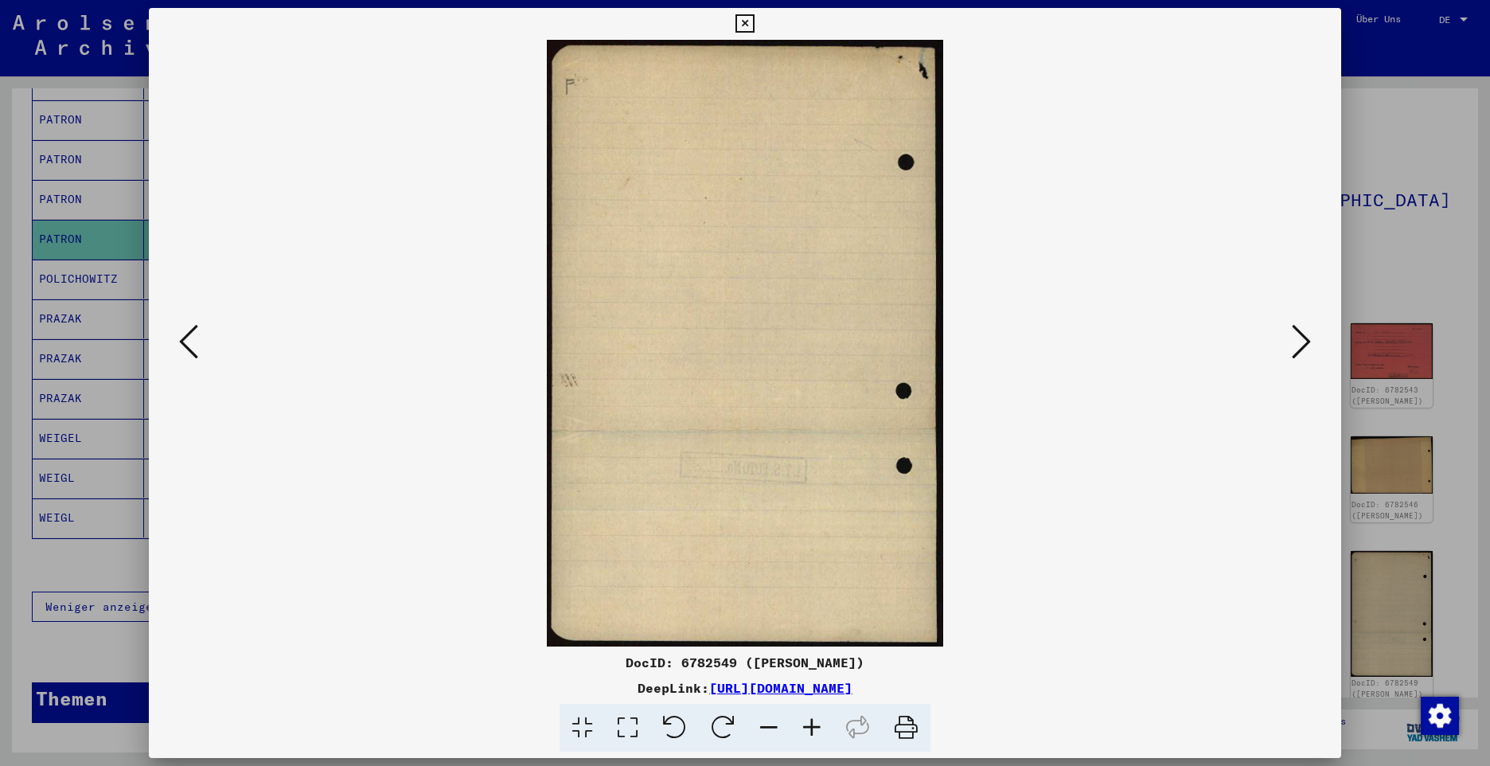
click at [1294, 349] on icon at bounding box center [1301, 341] width 19 height 38
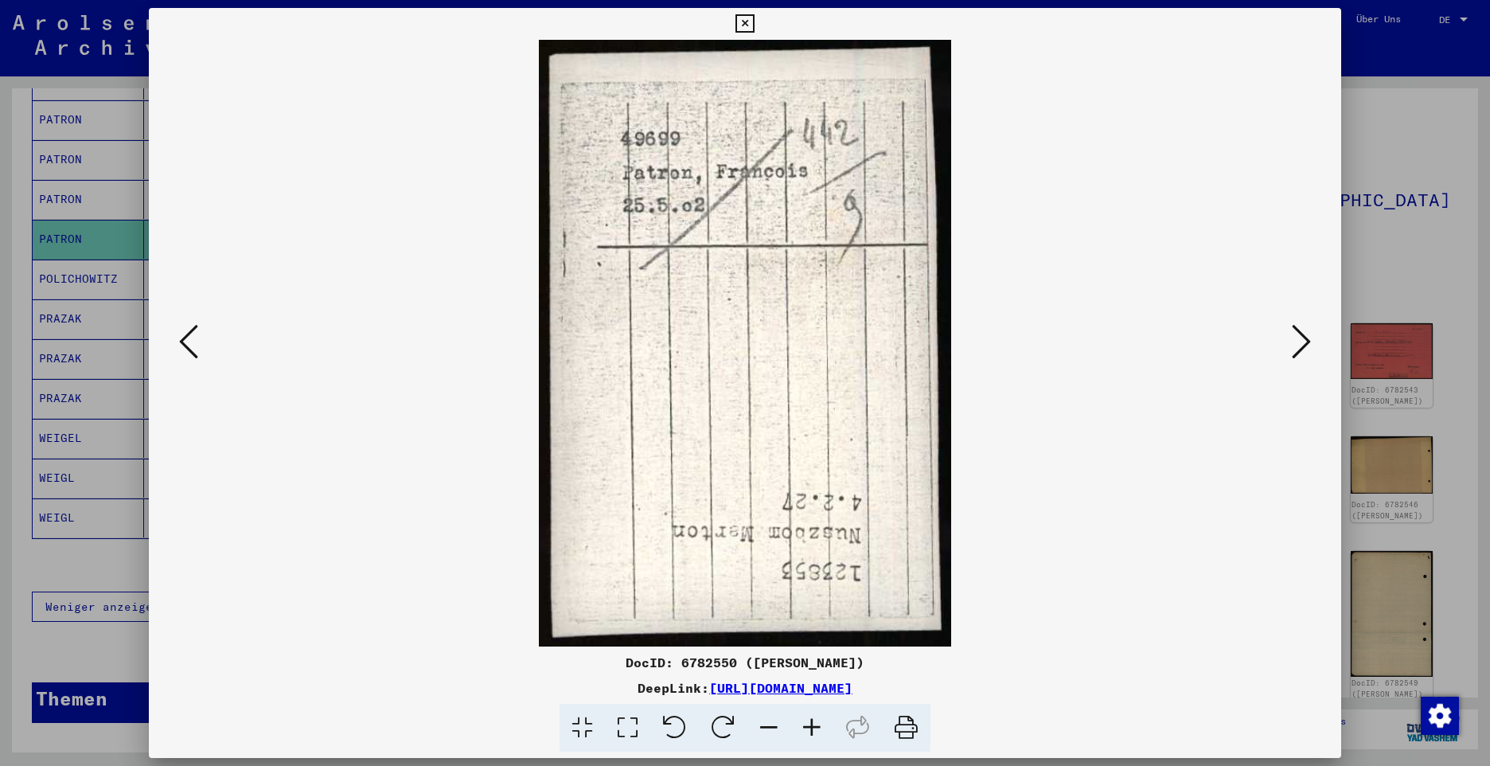
click at [1294, 349] on icon at bounding box center [1301, 341] width 19 height 38
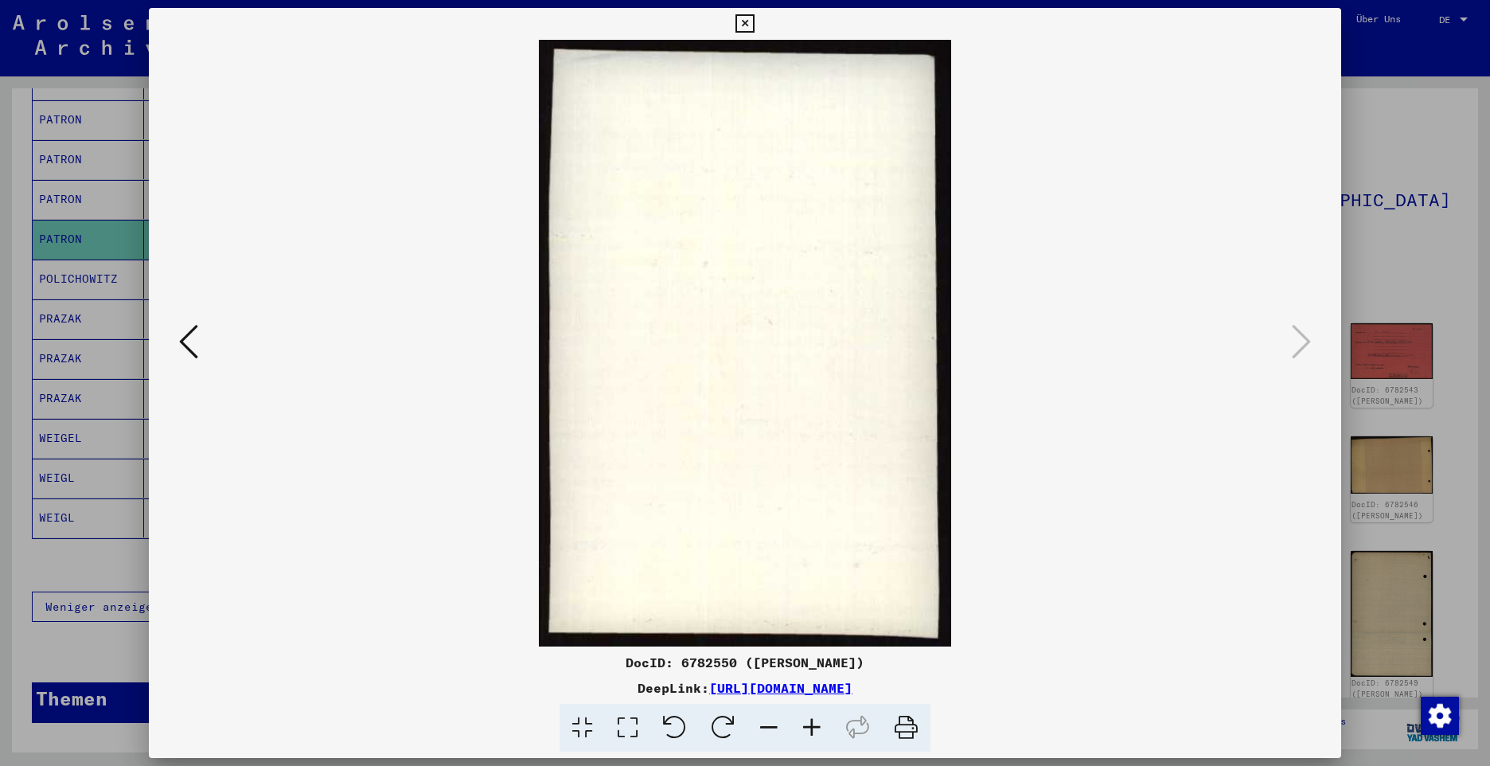
click at [751, 25] on icon at bounding box center [744, 23] width 18 height 19
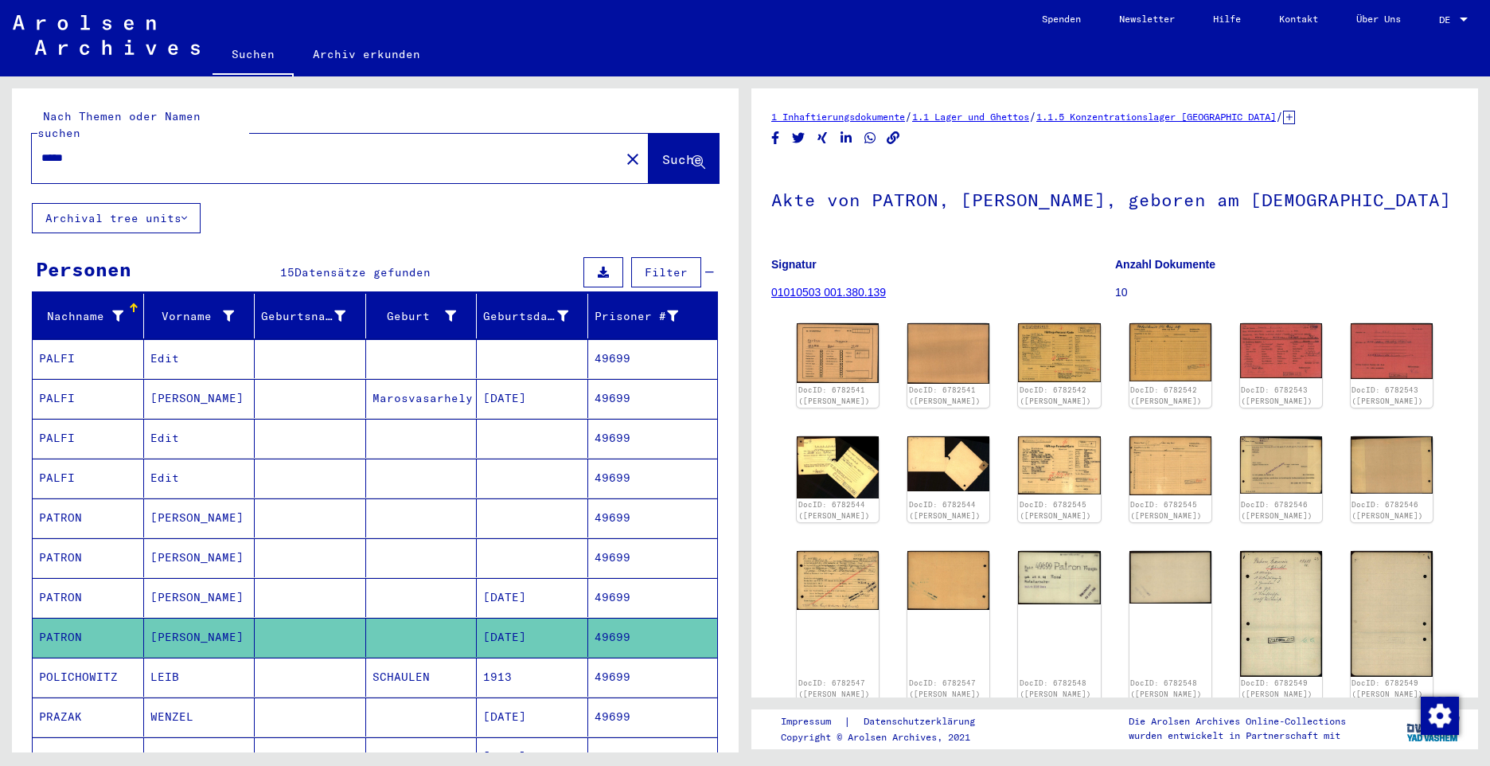
click at [113, 150] on input "*****" at bounding box center [325, 158] width 569 height 17
type input "*"
paste input "*****"
type input "*****"
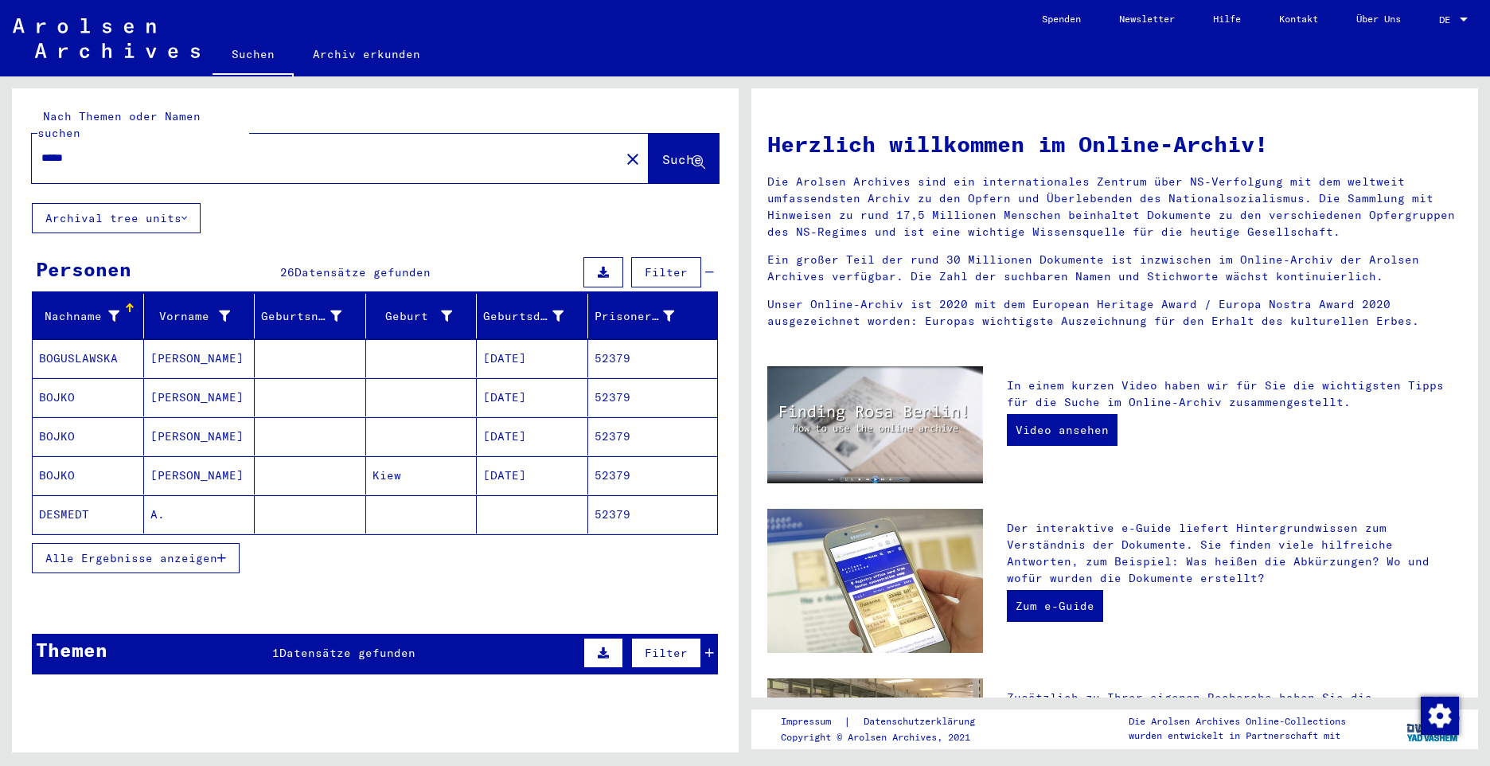
click at [97, 543] on button "Alle Ergebnisse anzeigen" at bounding box center [136, 558] width 208 height 30
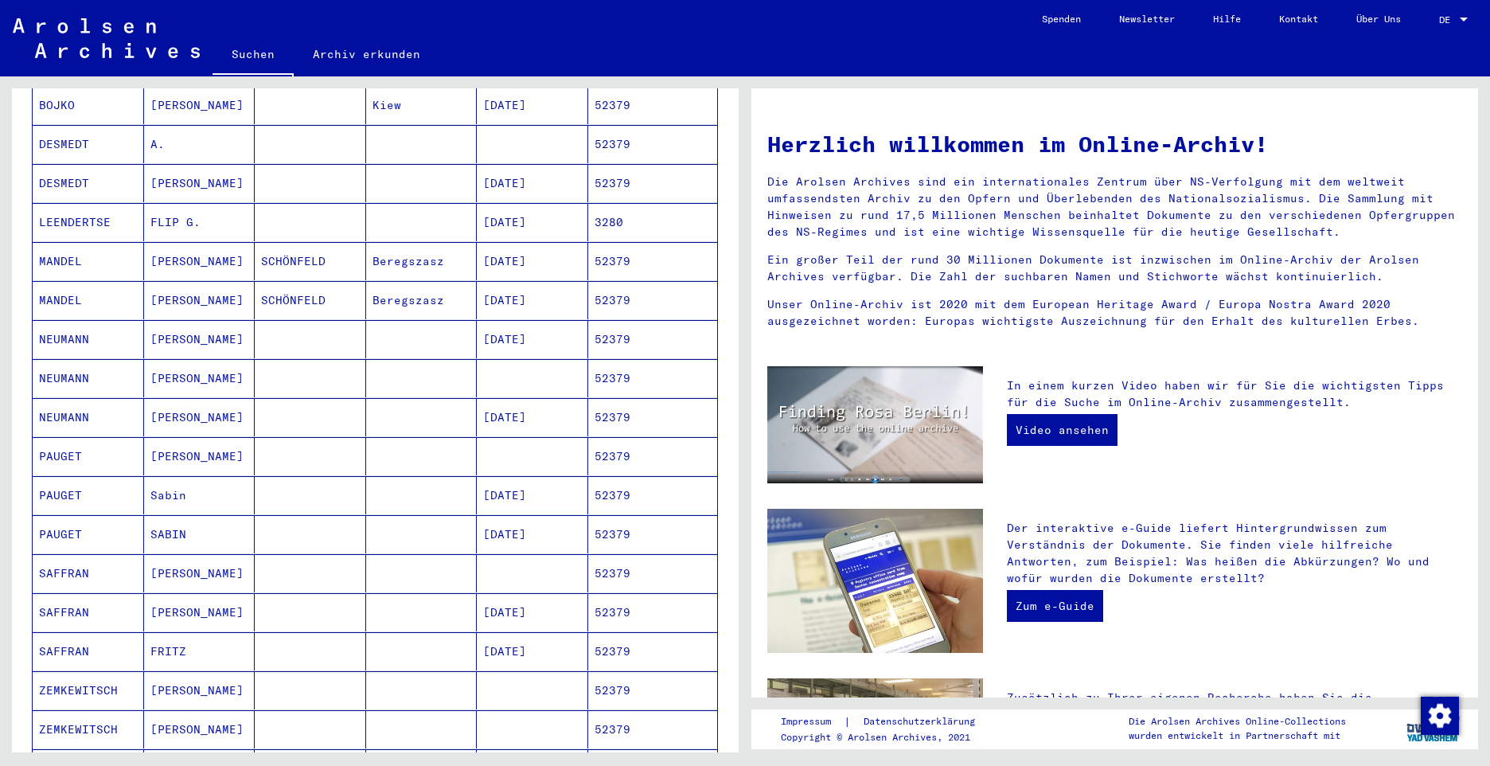
scroll to position [398, 0]
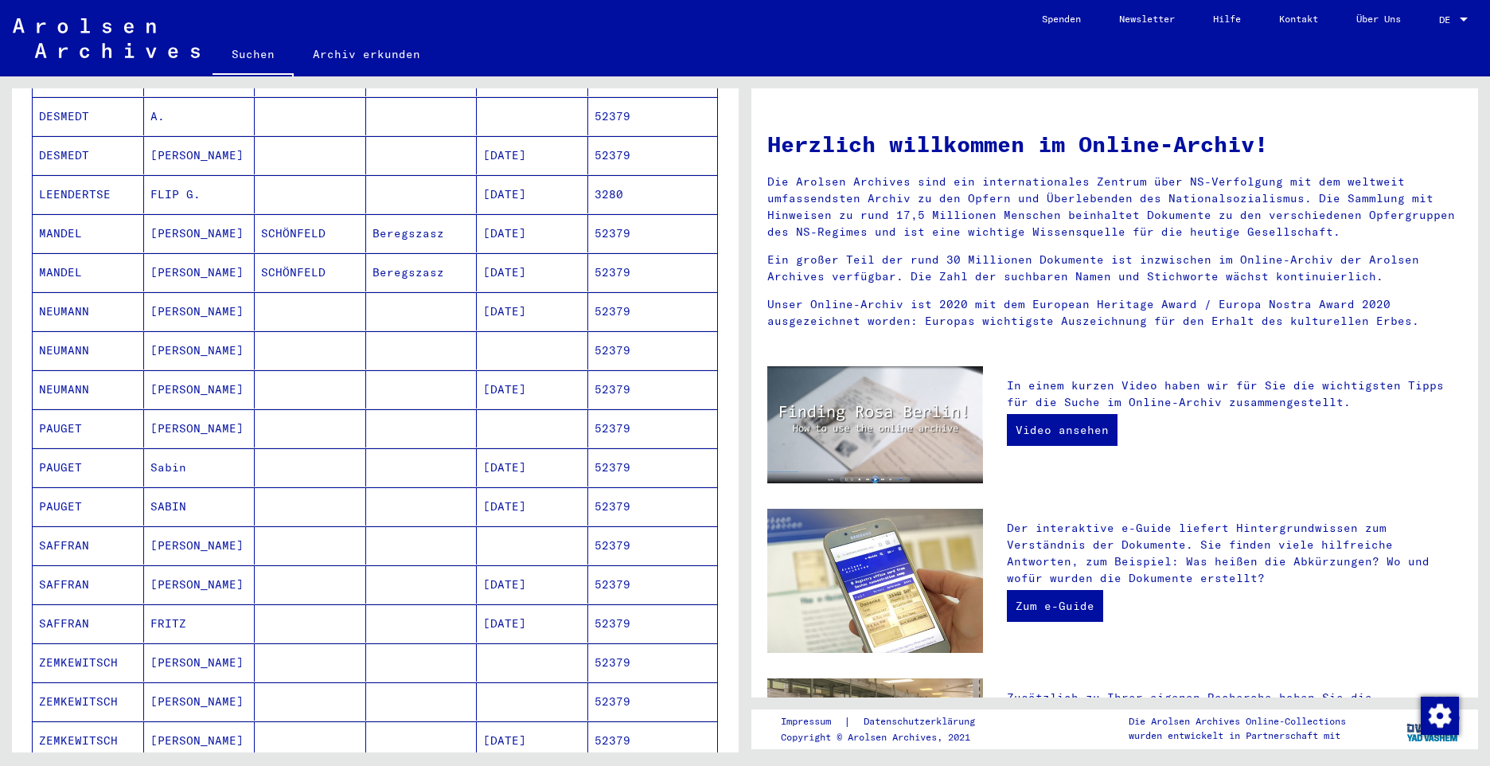
click at [70, 415] on mat-cell "PAUGET" at bounding box center [88, 428] width 111 height 38
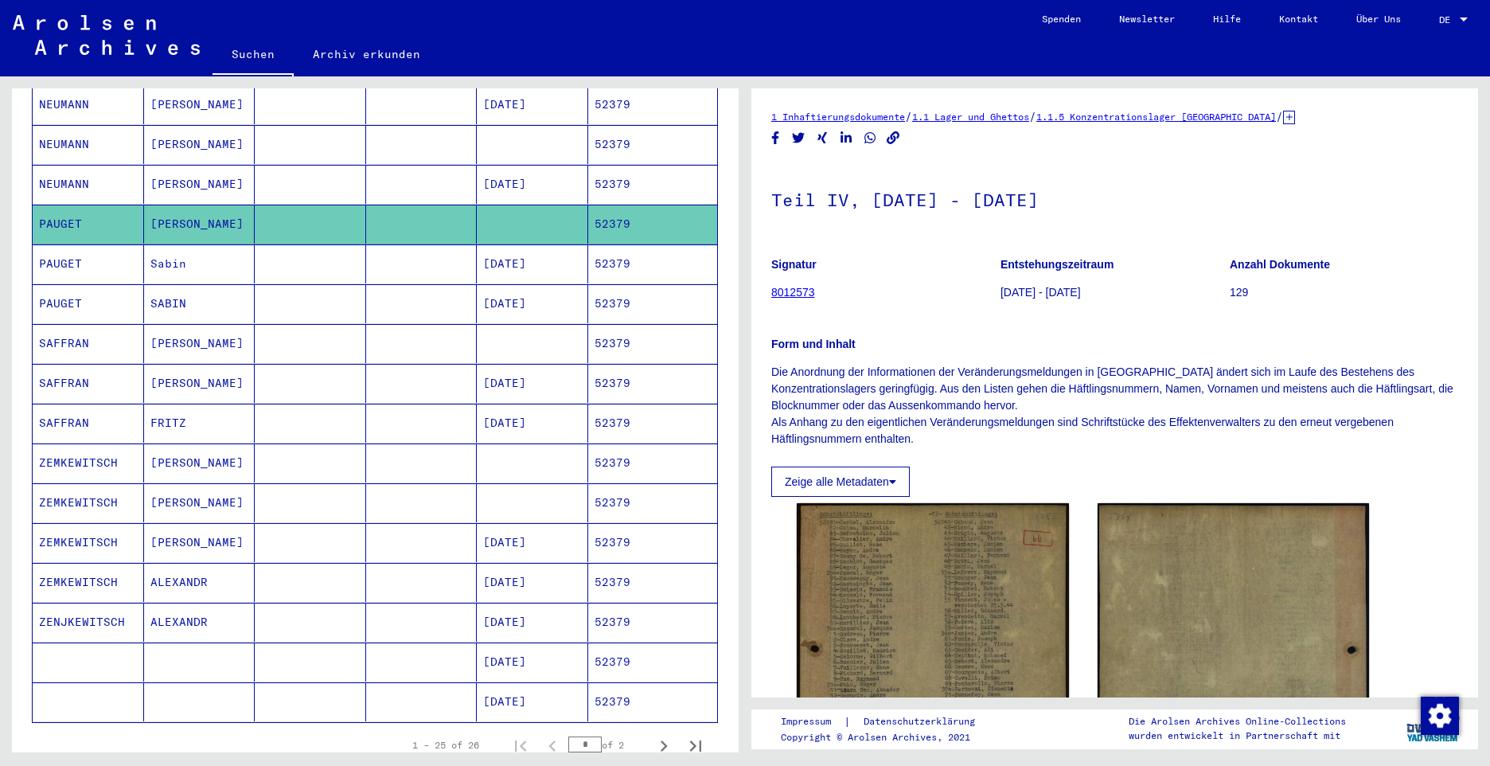
scroll to position [640, 0]
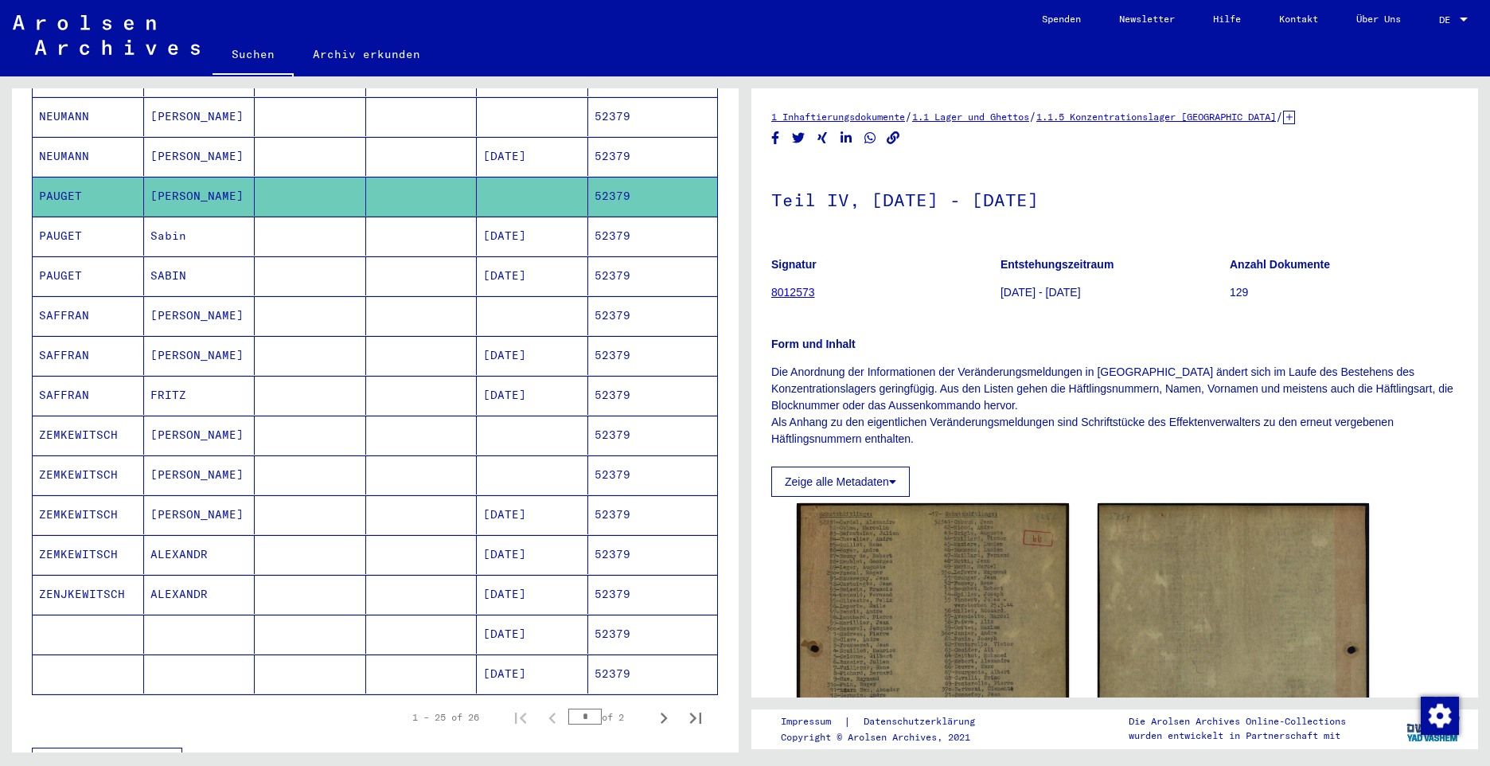
click at [56, 220] on mat-cell "PAUGET" at bounding box center [88, 235] width 111 height 39
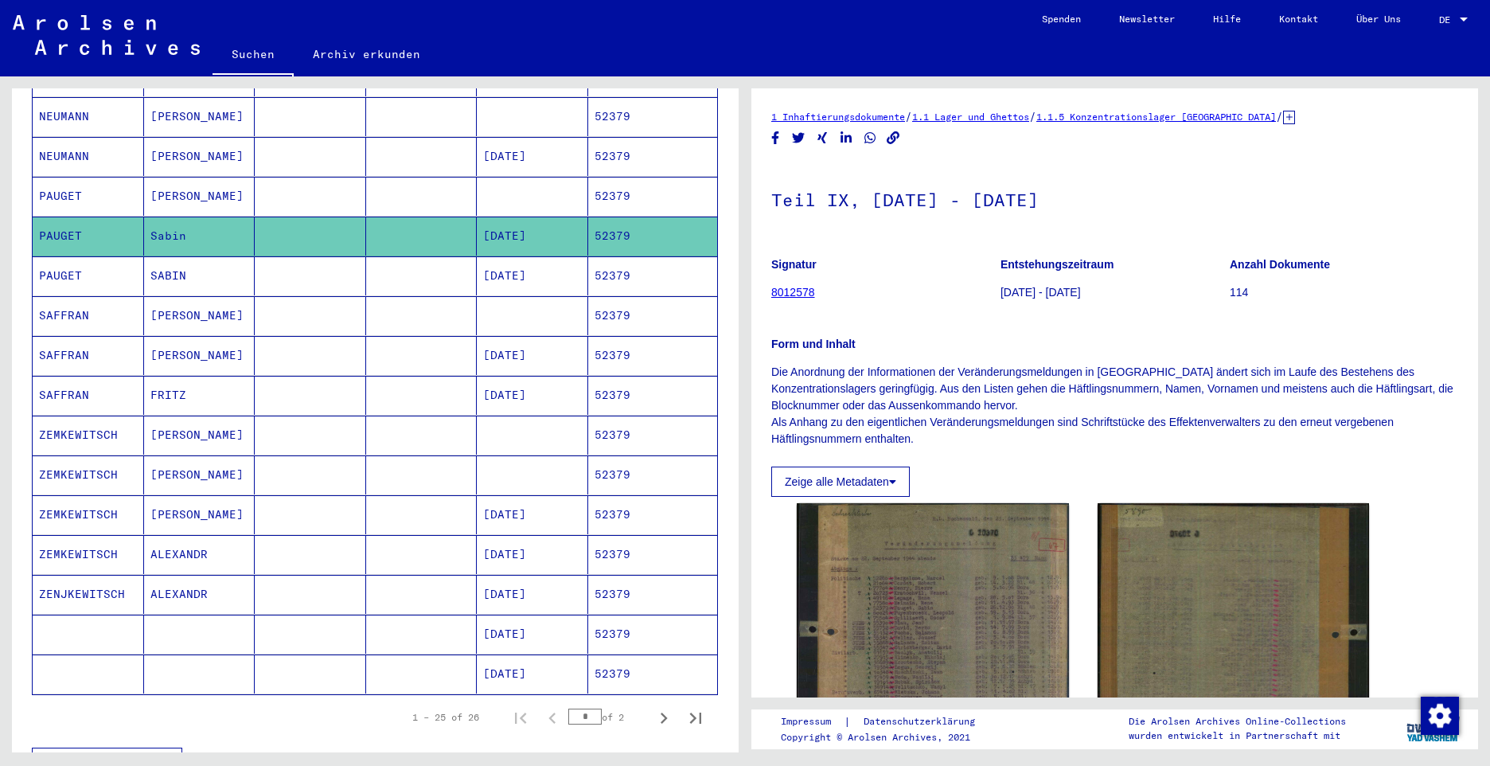
click at [72, 259] on mat-cell "PAUGET" at bounding box center [88, 275] width 111 height 39
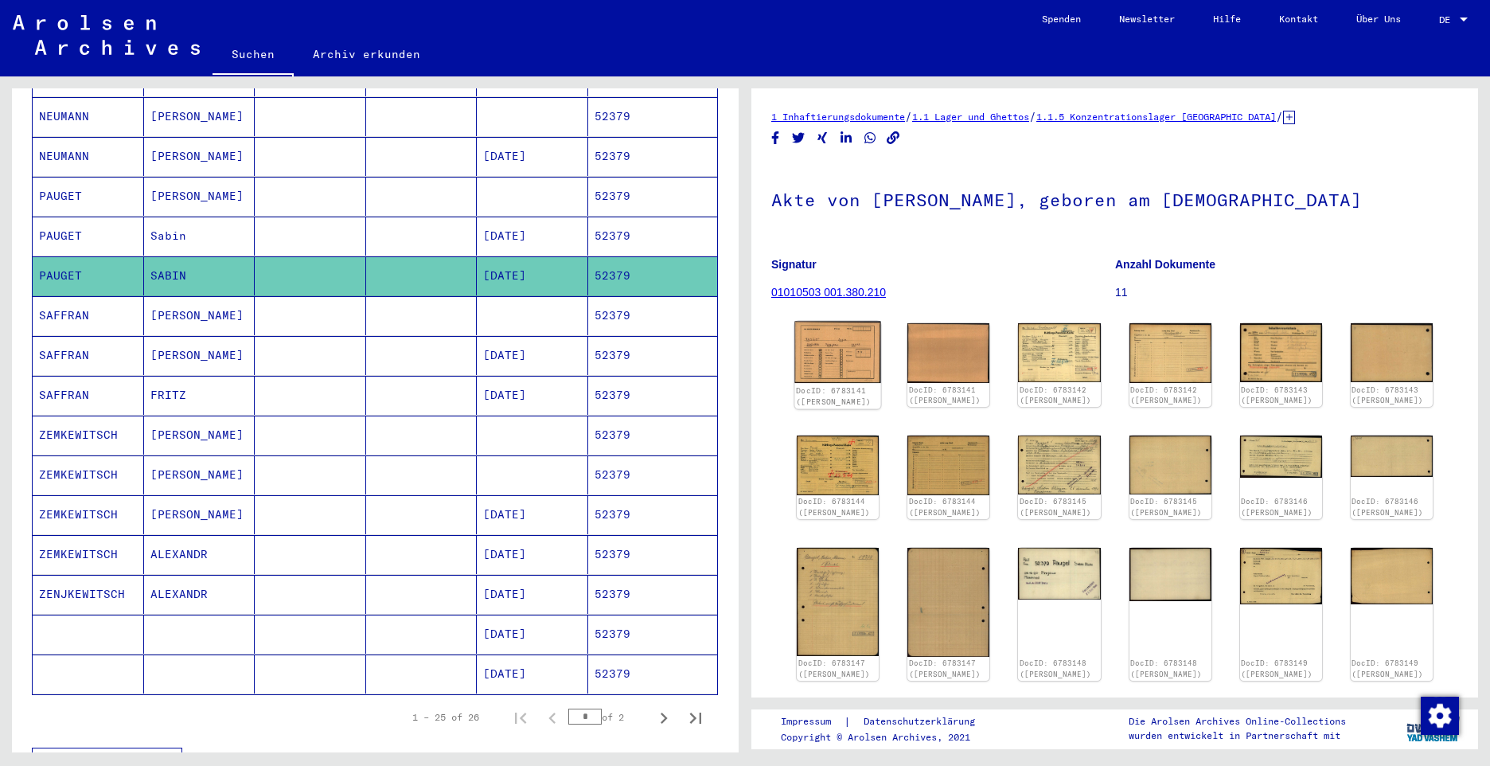
click at [836, 344] on img at bounding box center [837, 353] width 86 height 62
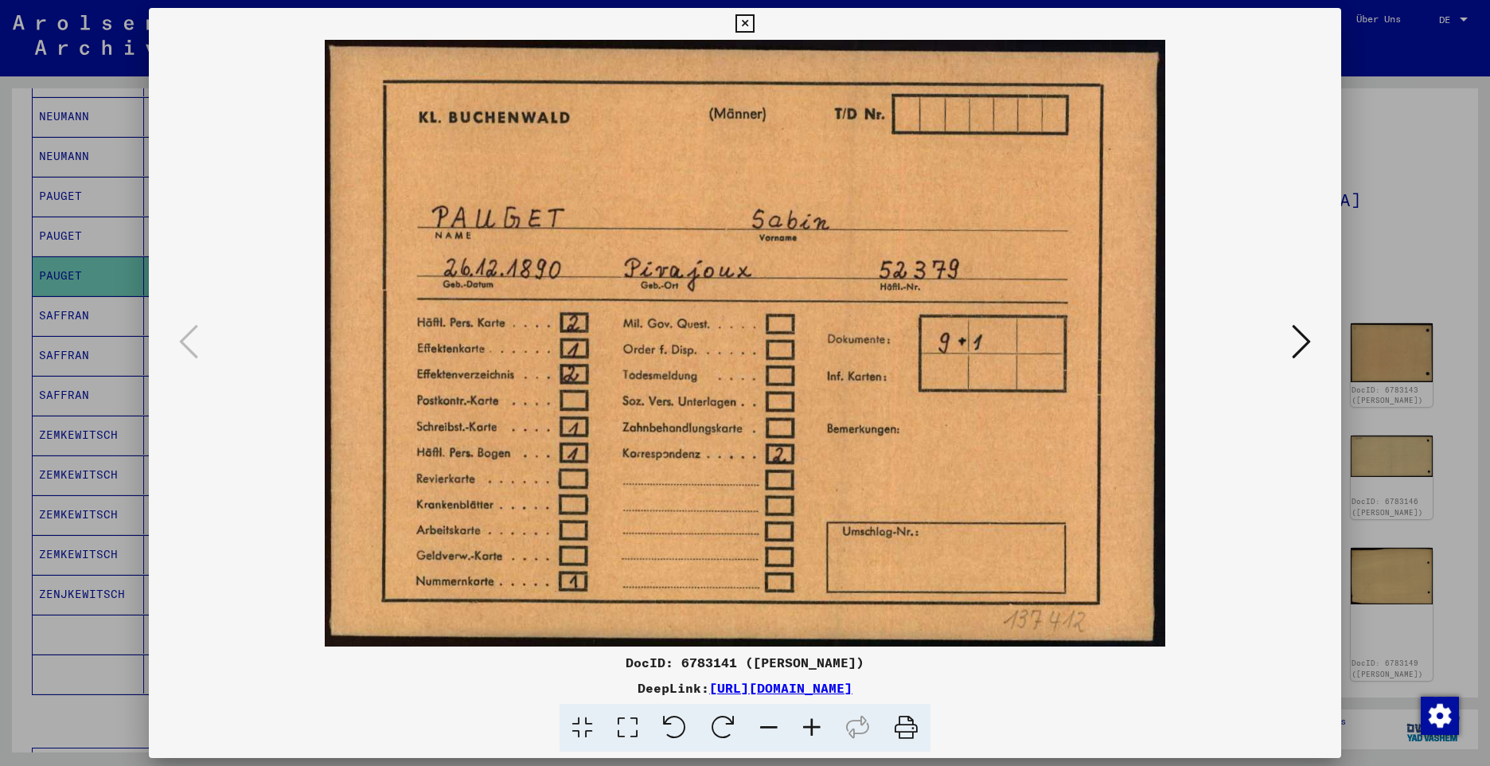
click at [836, 344] on img at bounding box center [745, 343] width 1084 height 606
click at [1310, 341] on icon at bounding box center [1301, 341] width 19 height 38
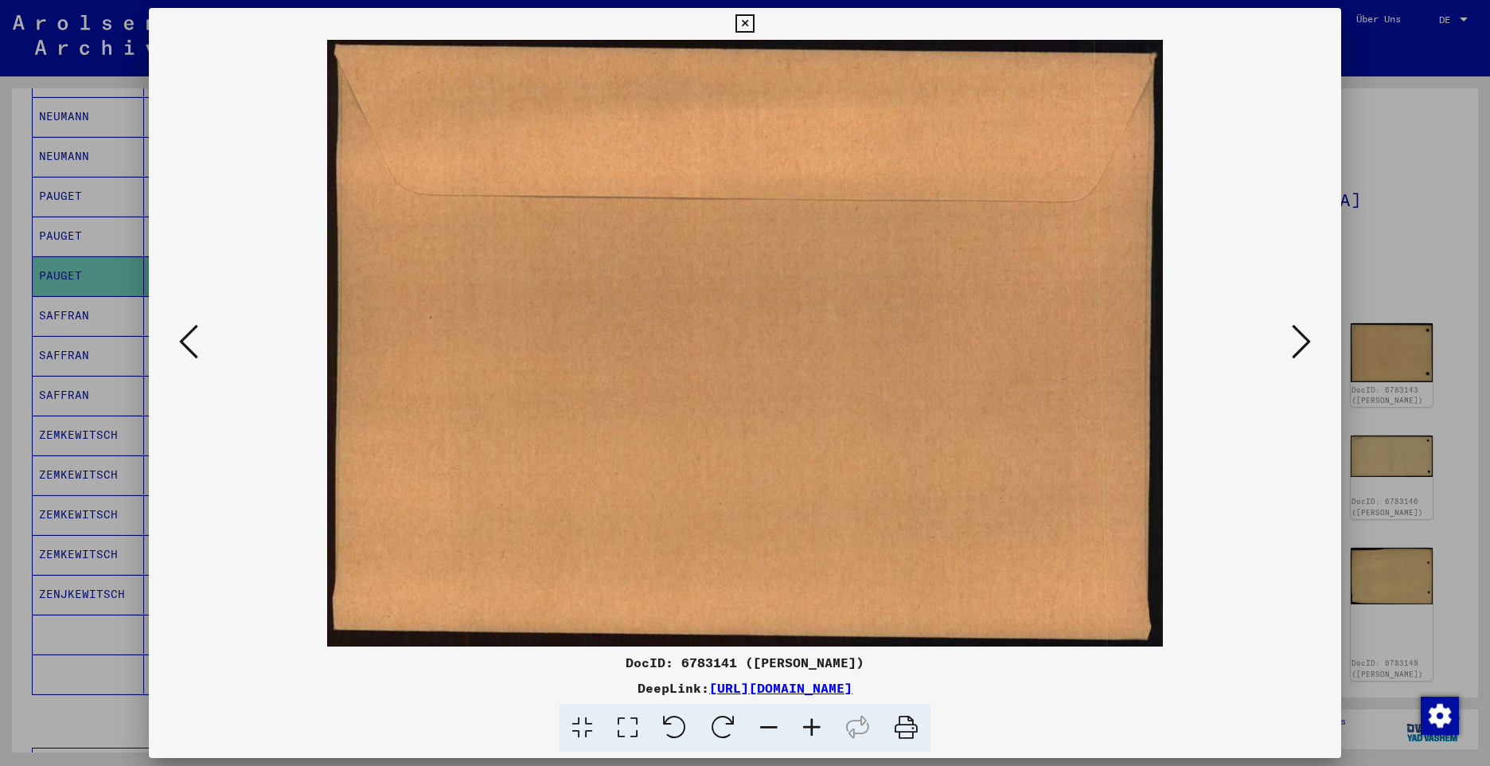
click at [1310, 341] on icon at bounding box center [1301, 341] width 19 height 38
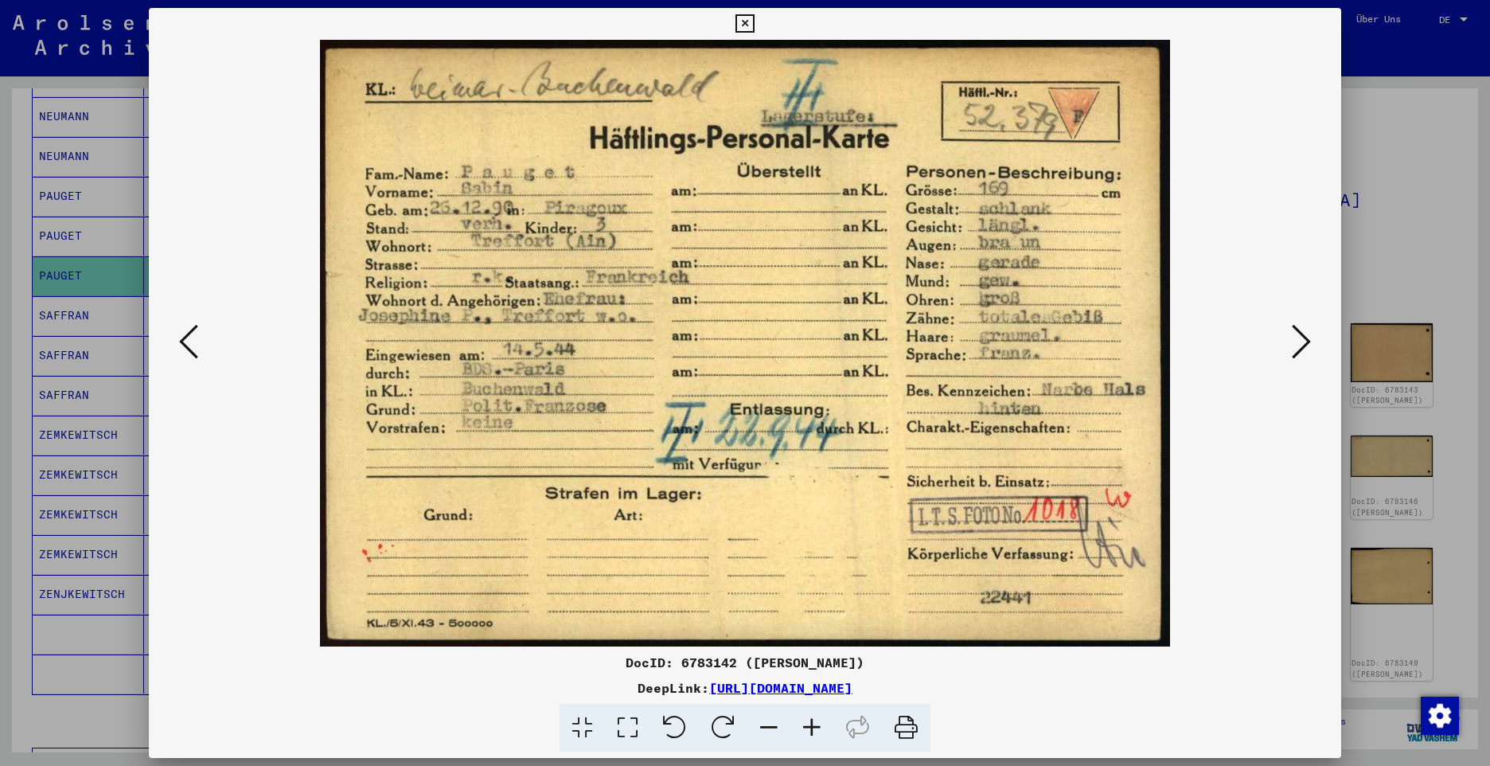
click at [1301, 344] on icon at bounding box center [1301, 341] width 19 height 38
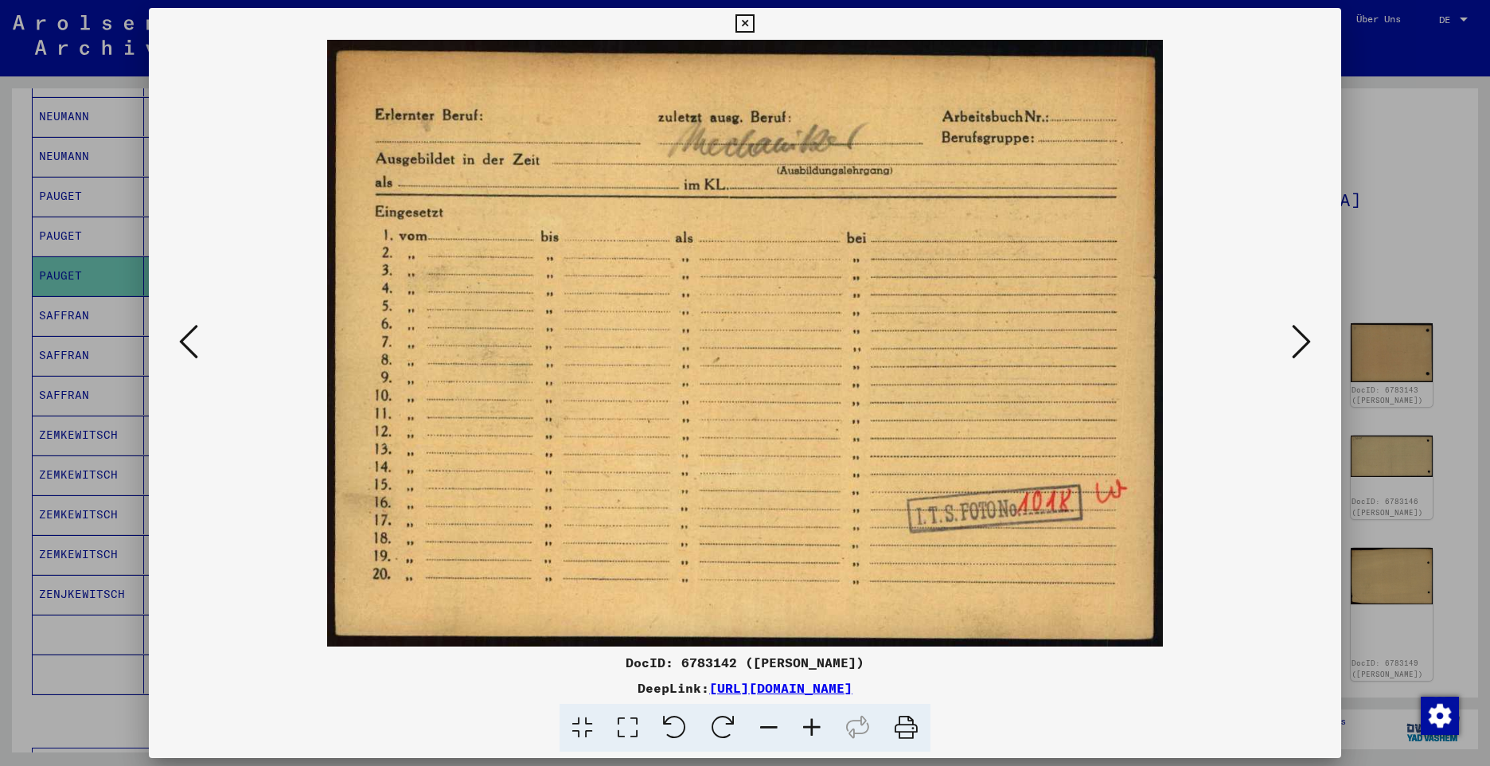
click at [1295, 344] on icon at bounding box center [1301, 341] width 19 height 38
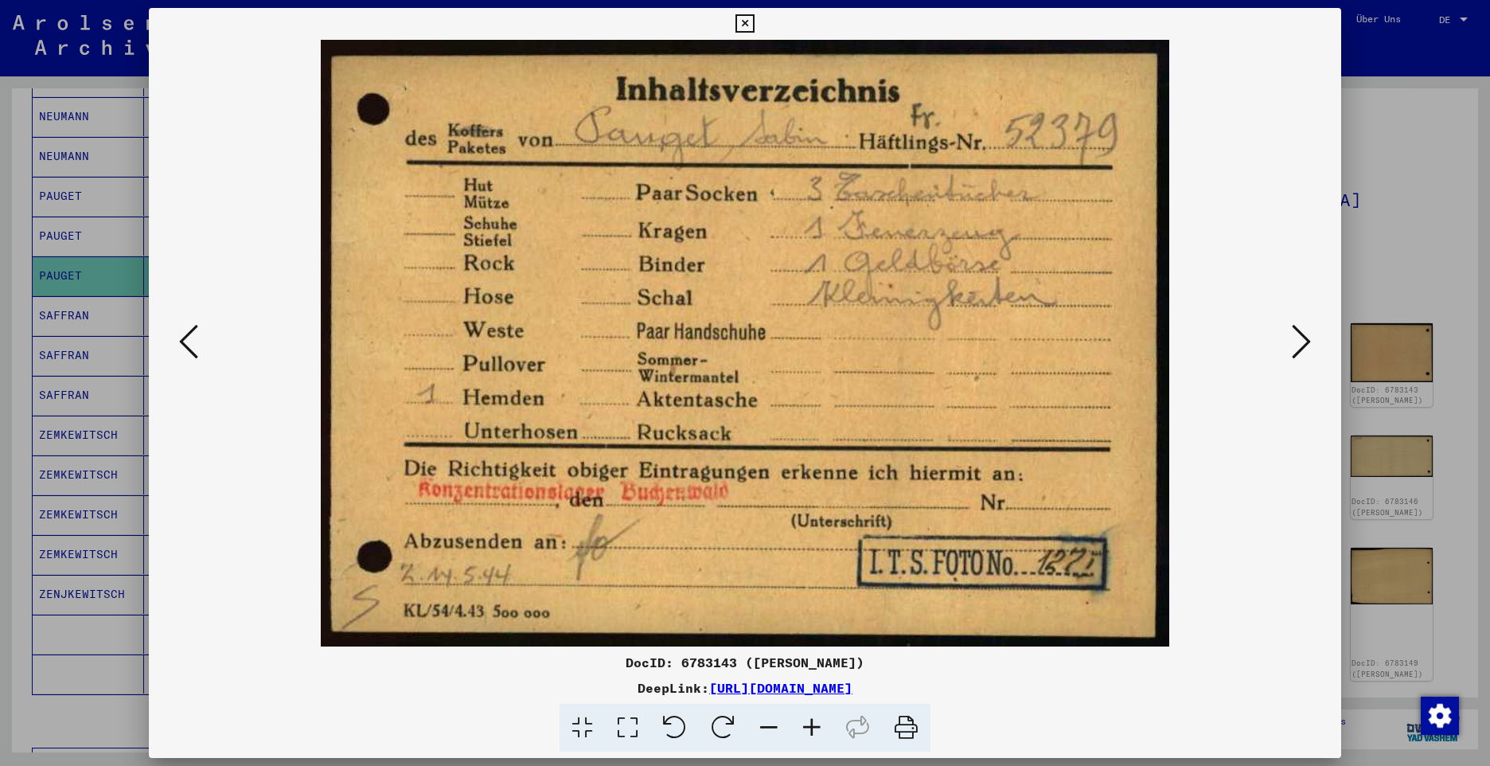
click at [1295, 344] on icon at bounding box center [1301, 341] width 19 height 38
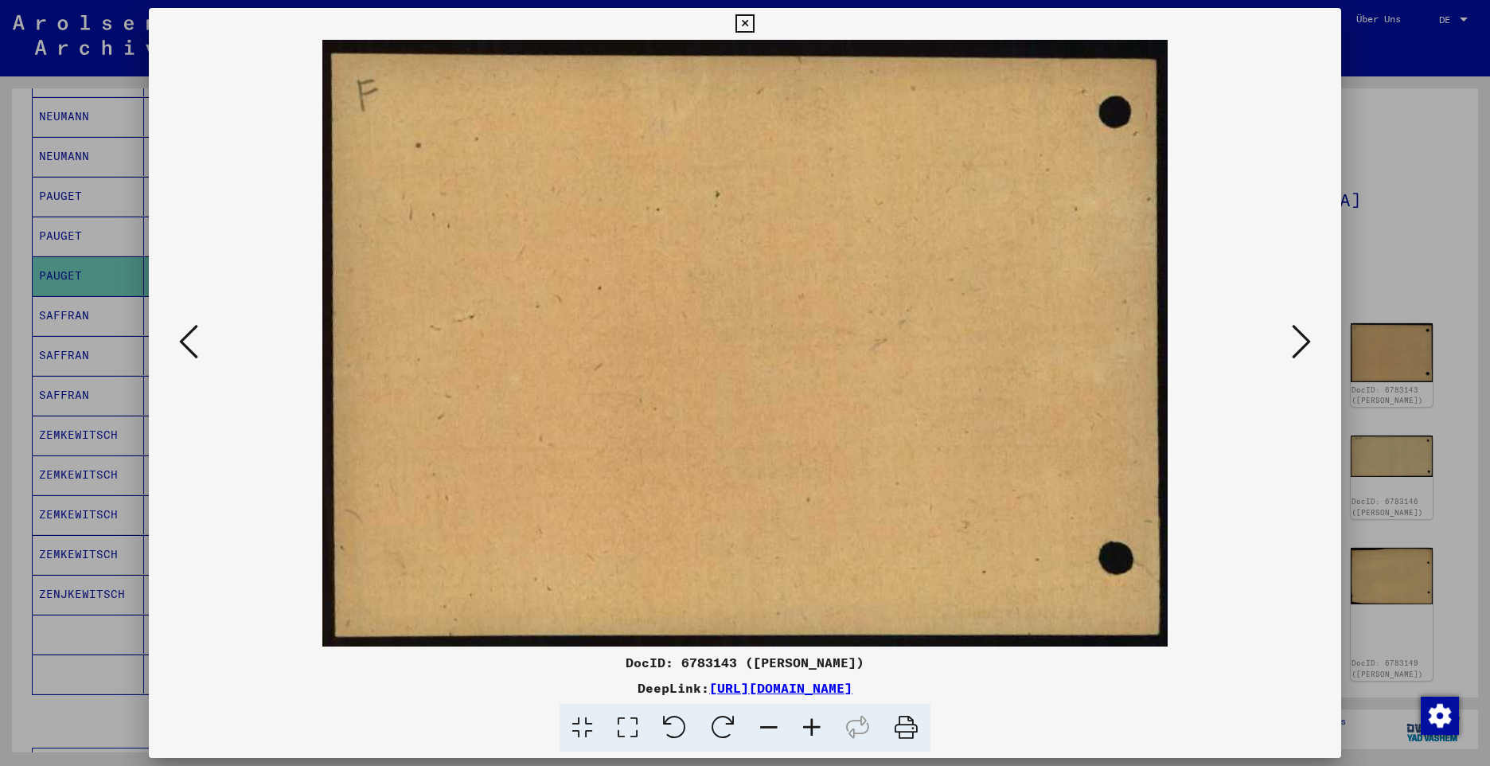
click at [1295, 344] on icon at bounding box center [1301, 341] width 19 height 38
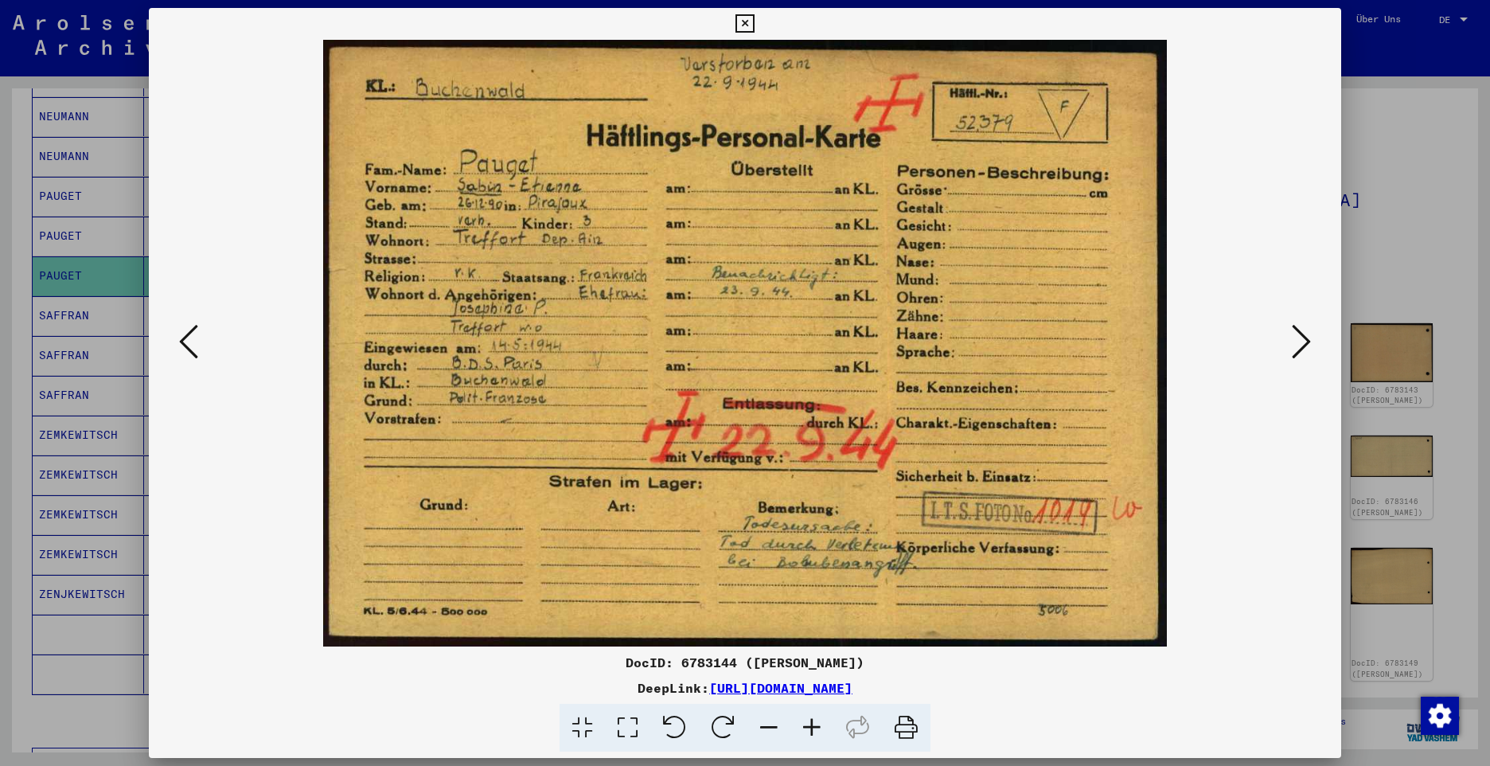
click at [1295, 344] on icon at bounding box center [1301, 341] width 19 height 38
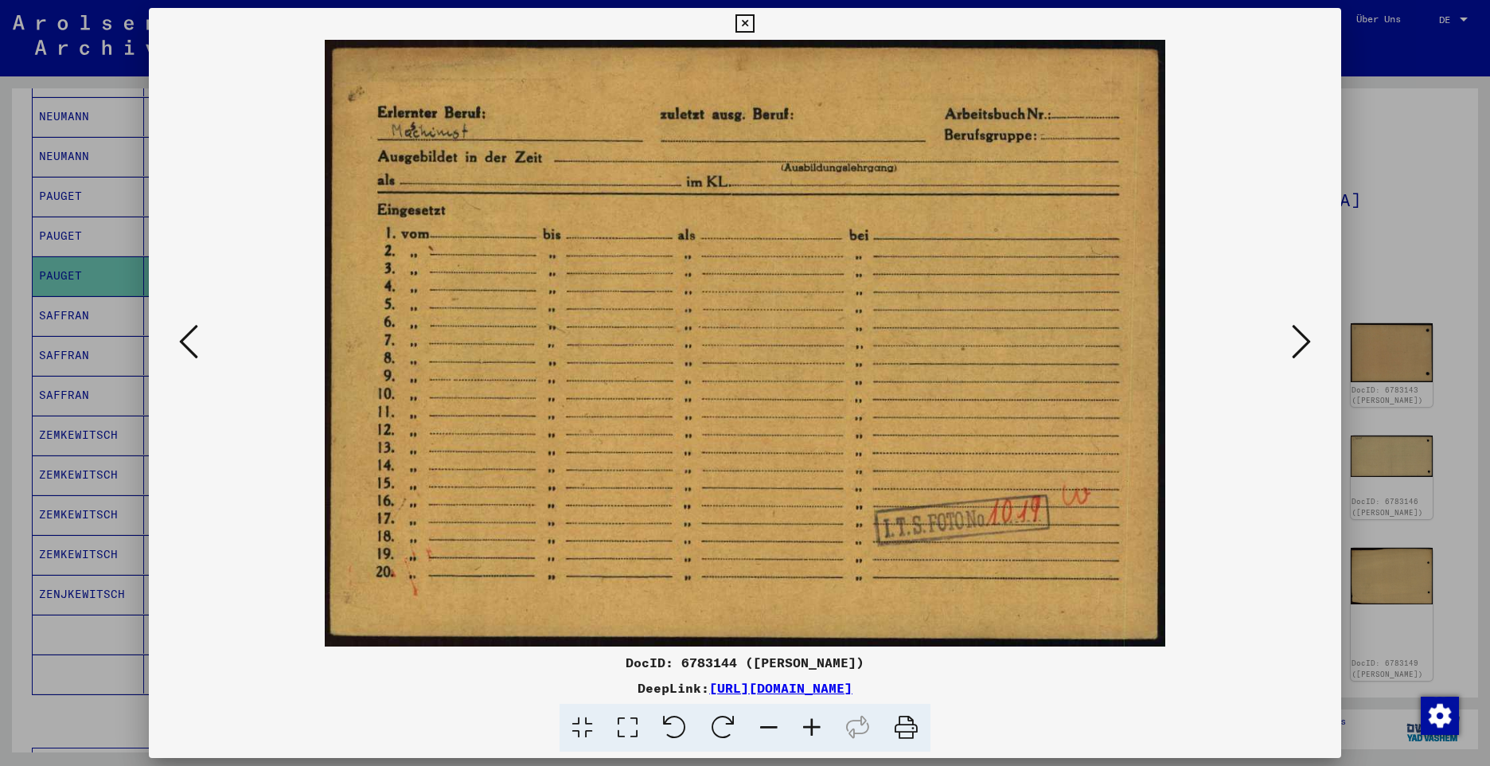
click at [1307, 345] on icon at bounding box center [1301, 341] width 19 height 38
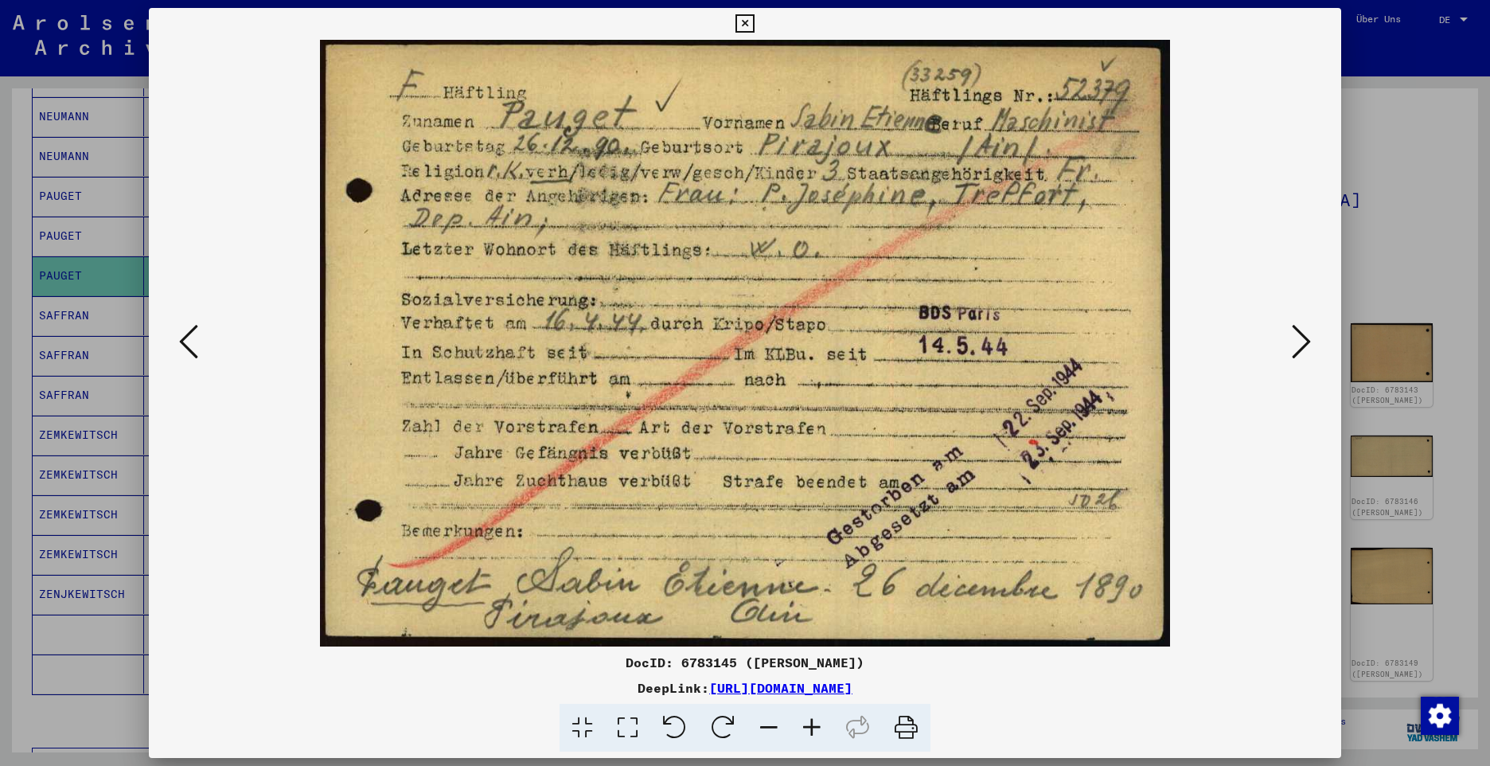
click at [1304, 341] on icon at bounding box center [1301, 341] width 19 height 38
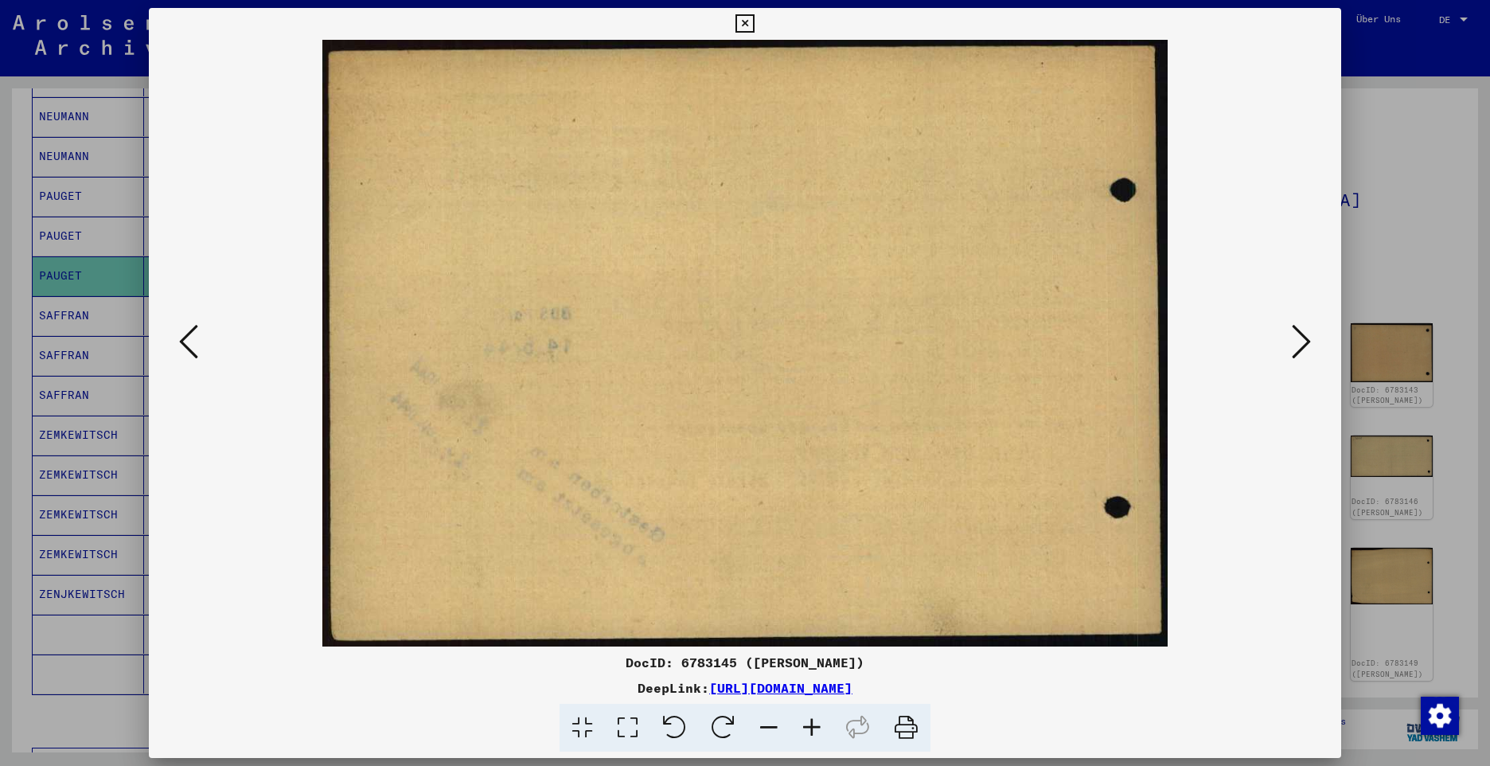
click at [1304, 341] on icon at bounding box center [1301, 341] width 19 height 38
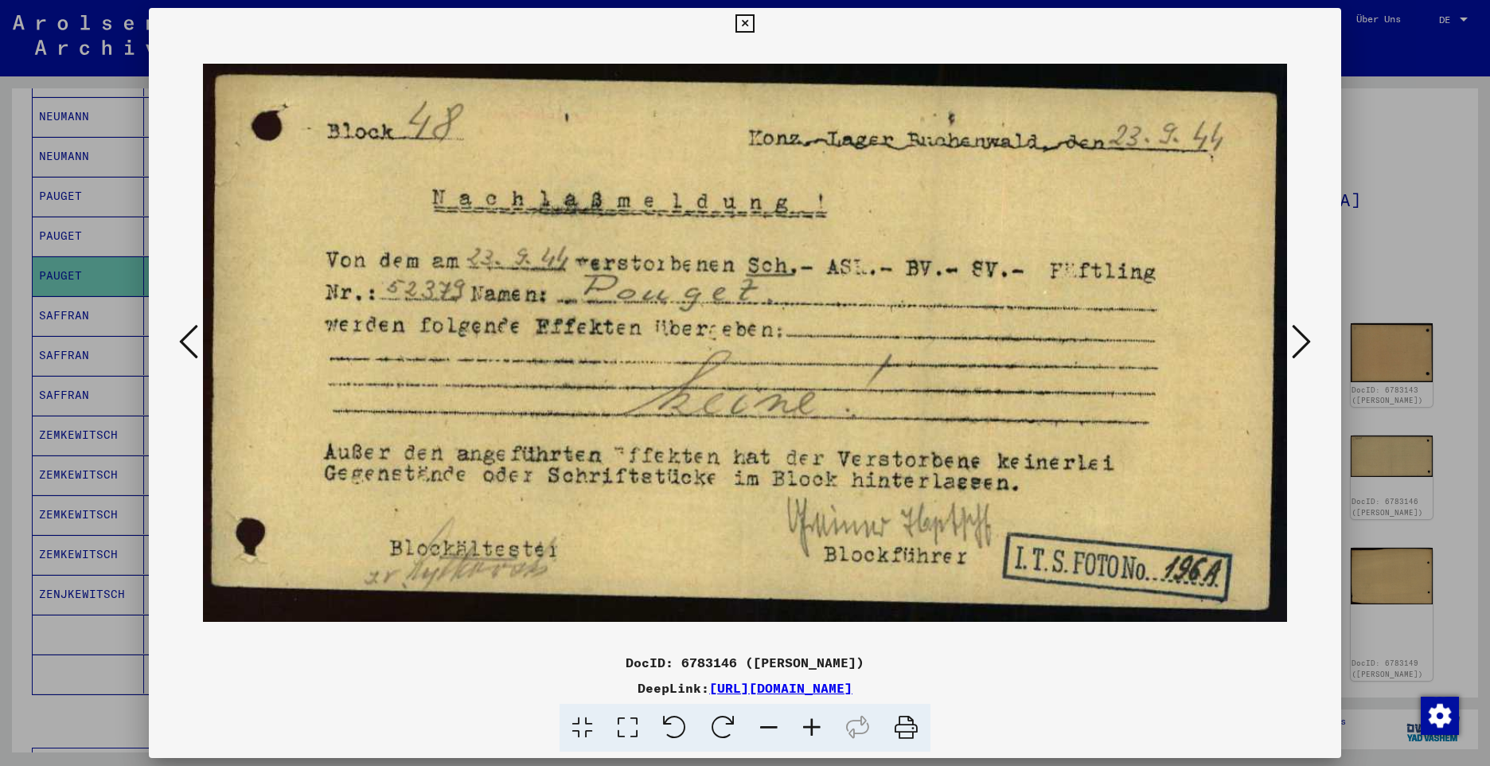
click at [1304, 341] on icon at bounding box center [1301, 341] width 19 height 38
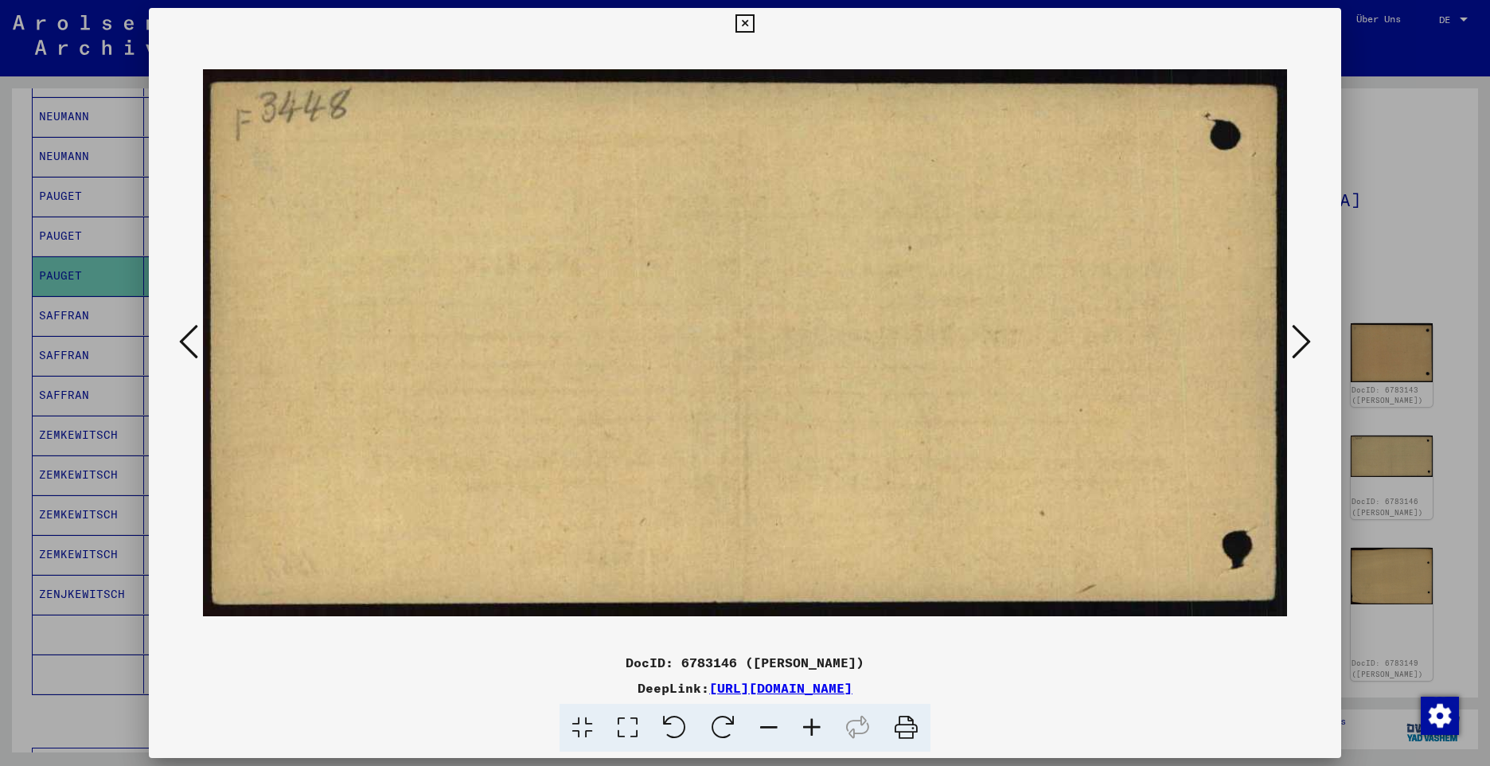
click at [1304, 341] on icon at bounding box center [1301, 341] width 19 height 38
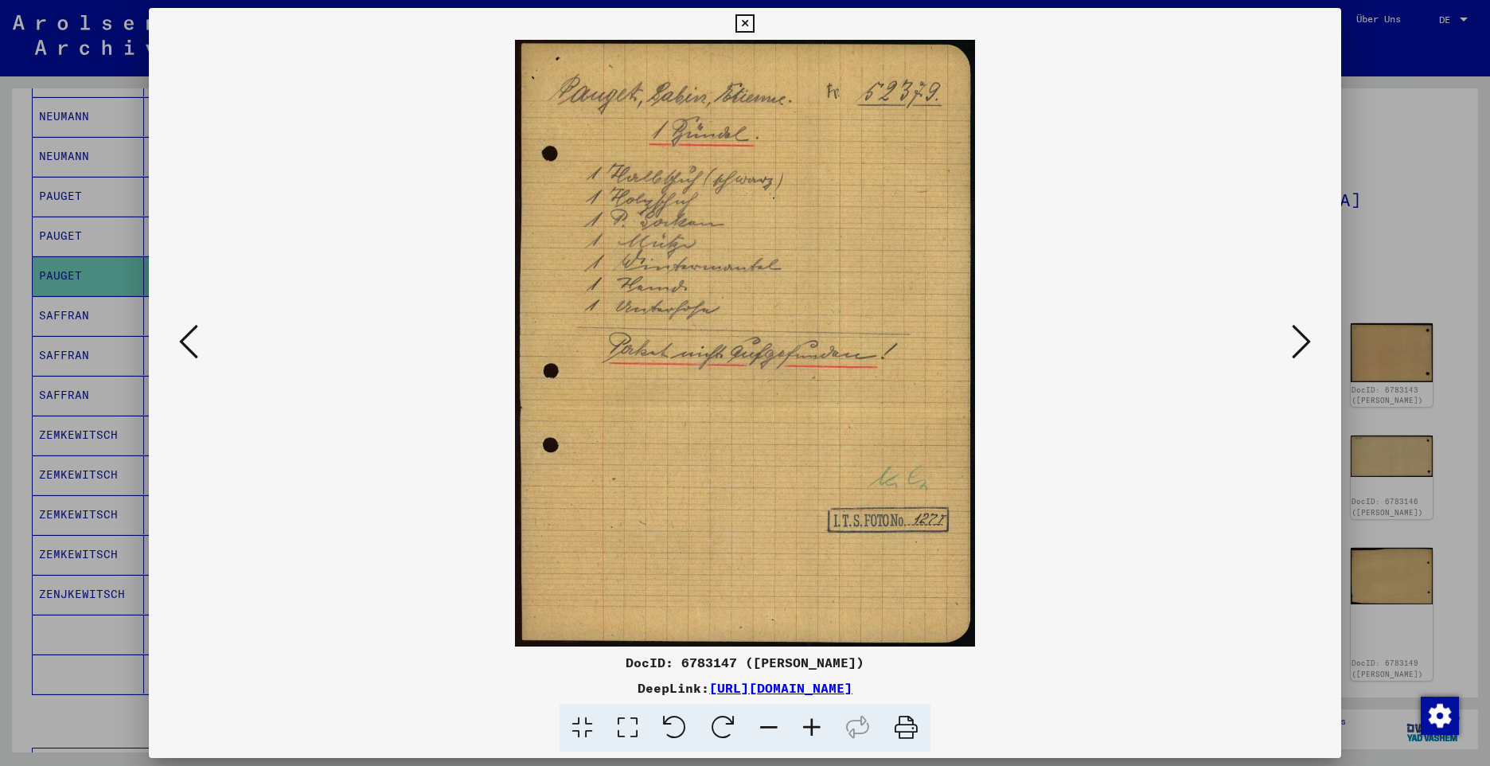
click at [1304, 341] on icon at bounding box center [1301, 341] width 19 height 38
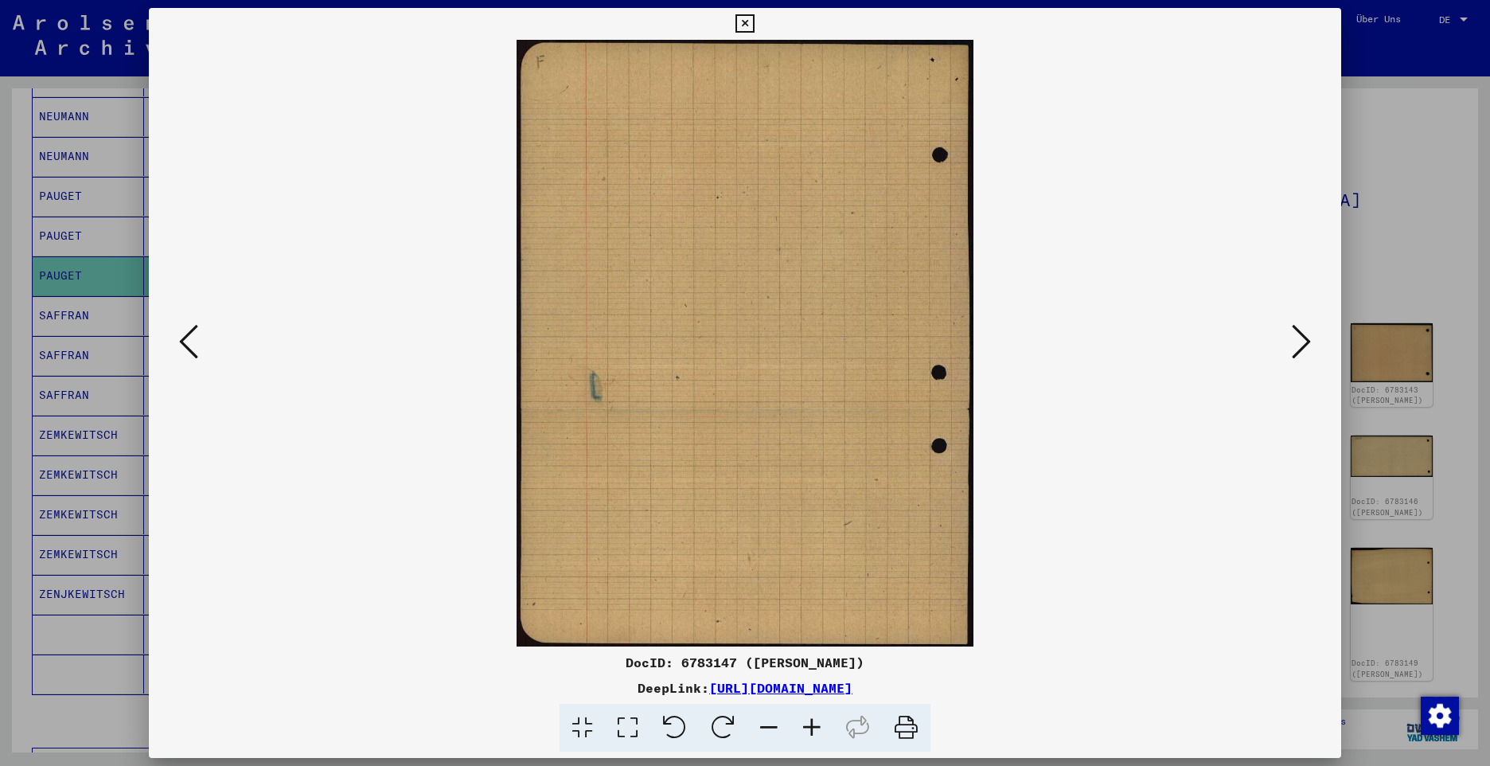
click at [1304, 341] on icon at bounding box center [1301, 341] width 19 height 38
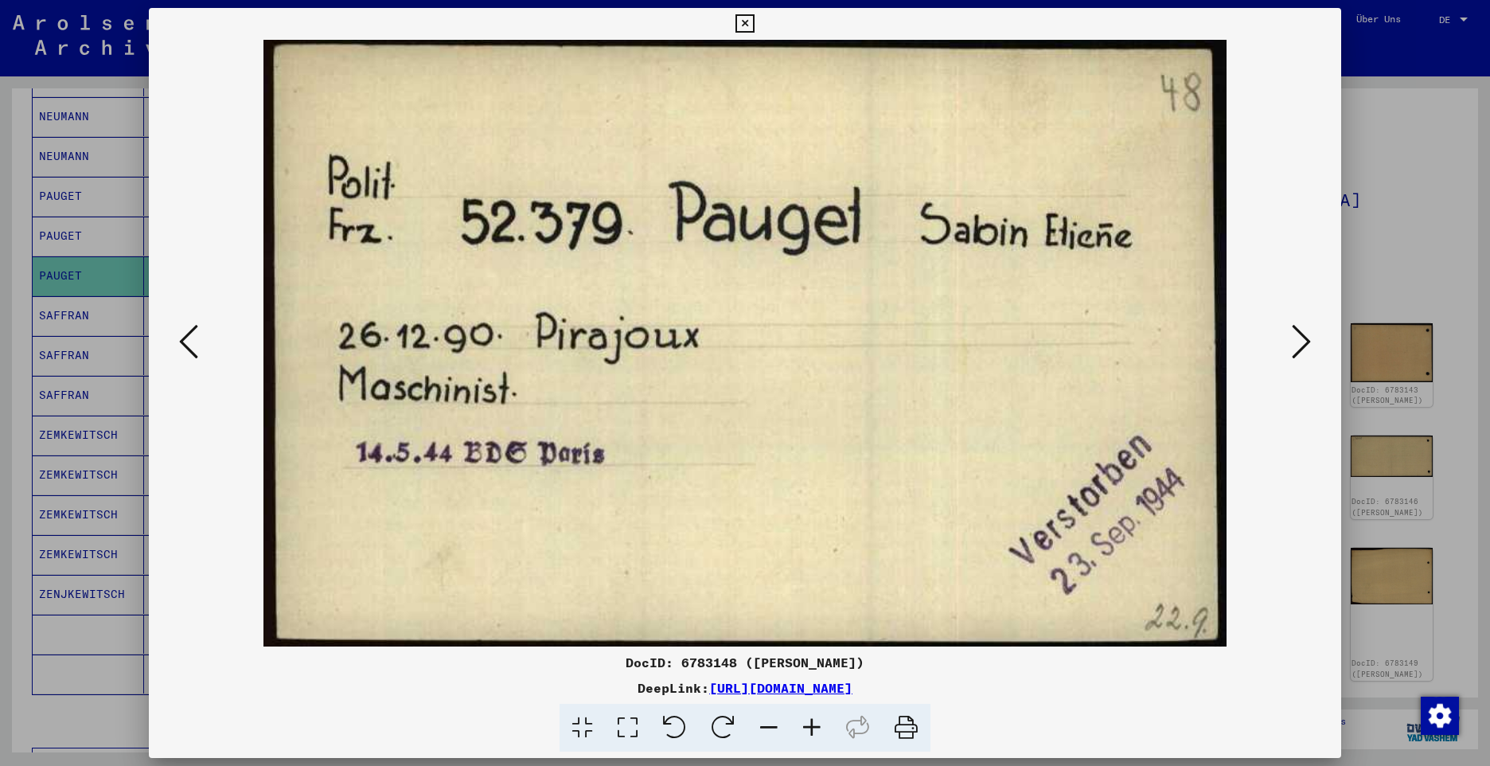
click at [1304, 341] on icon at bounding box center [1301, 341] width 19 height 38
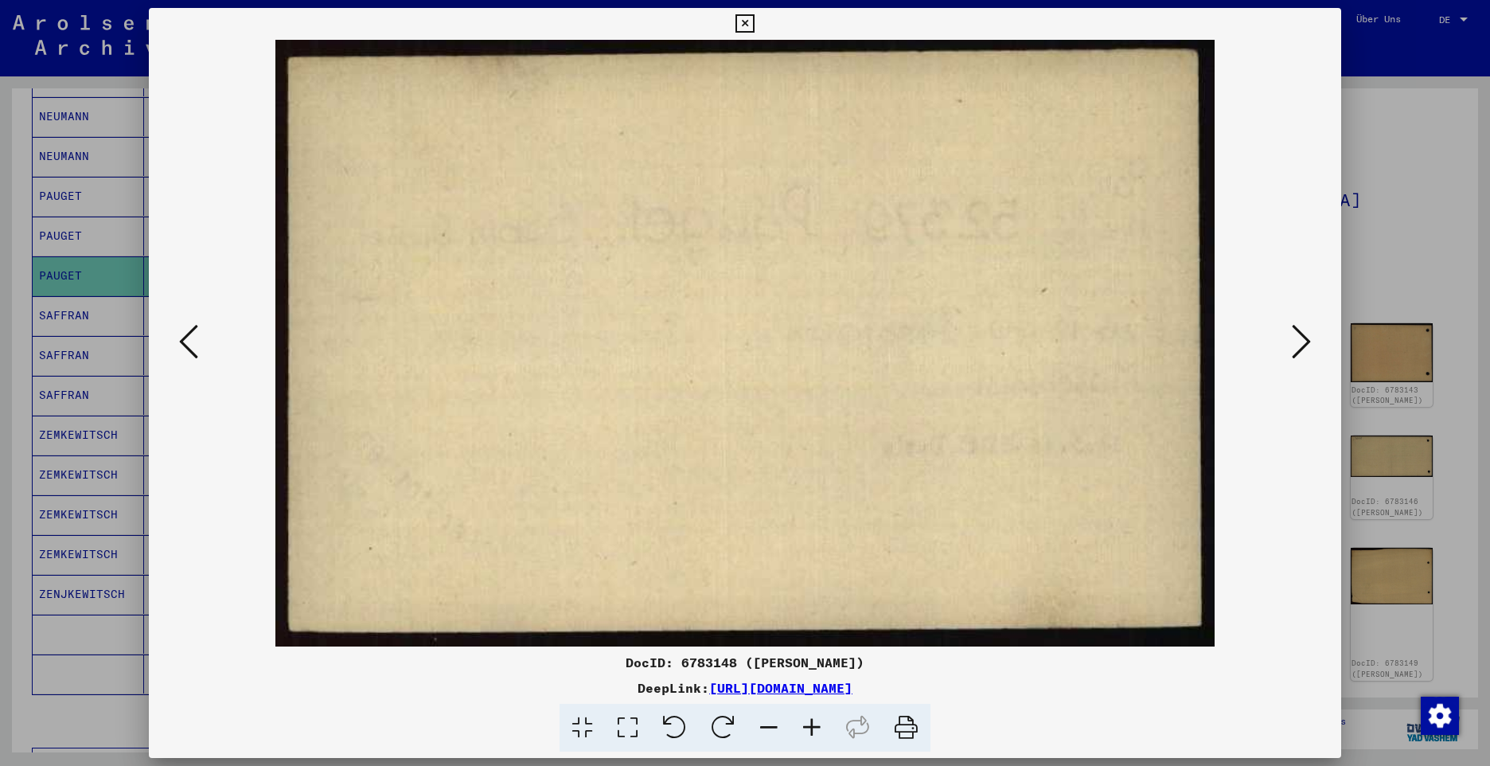
click at [1304, 341] on icon at bounding box center [1301, 341] width 19 height 38
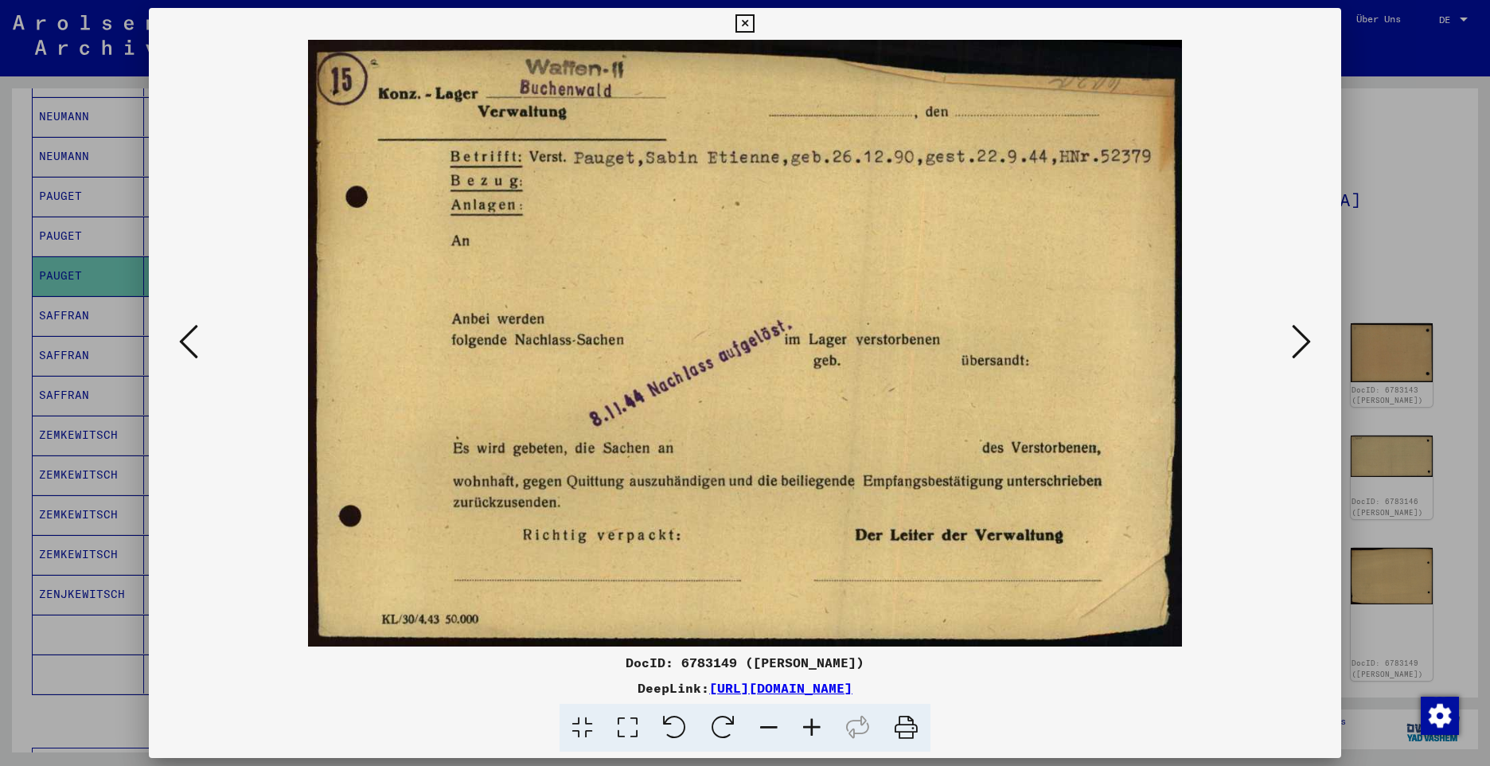
click at [1304, 341] on icon at bounding box center [1301, 341] width 19 height 38
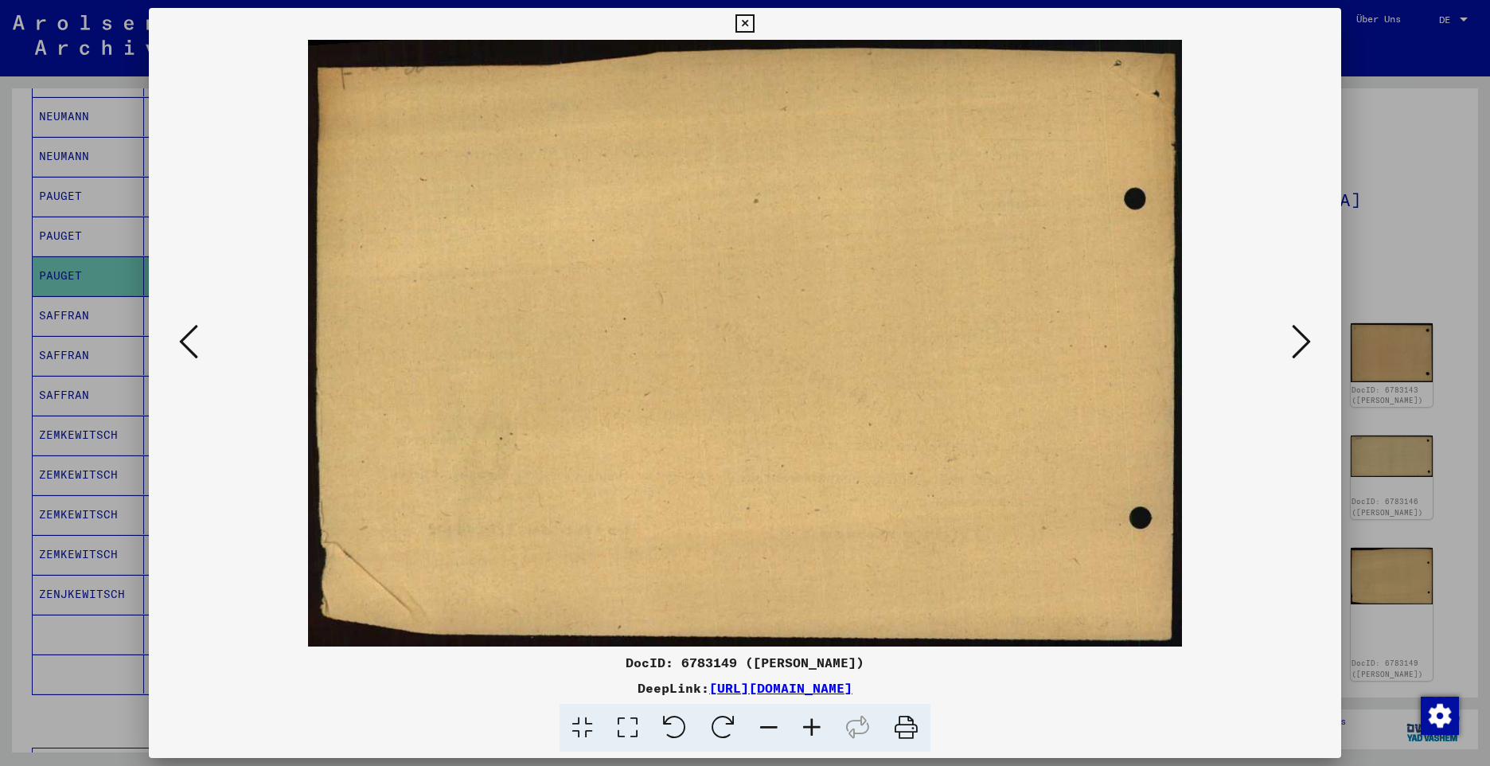
click at [1304, 341] on icon at bounding box center [1301, 341] width 19 height 38
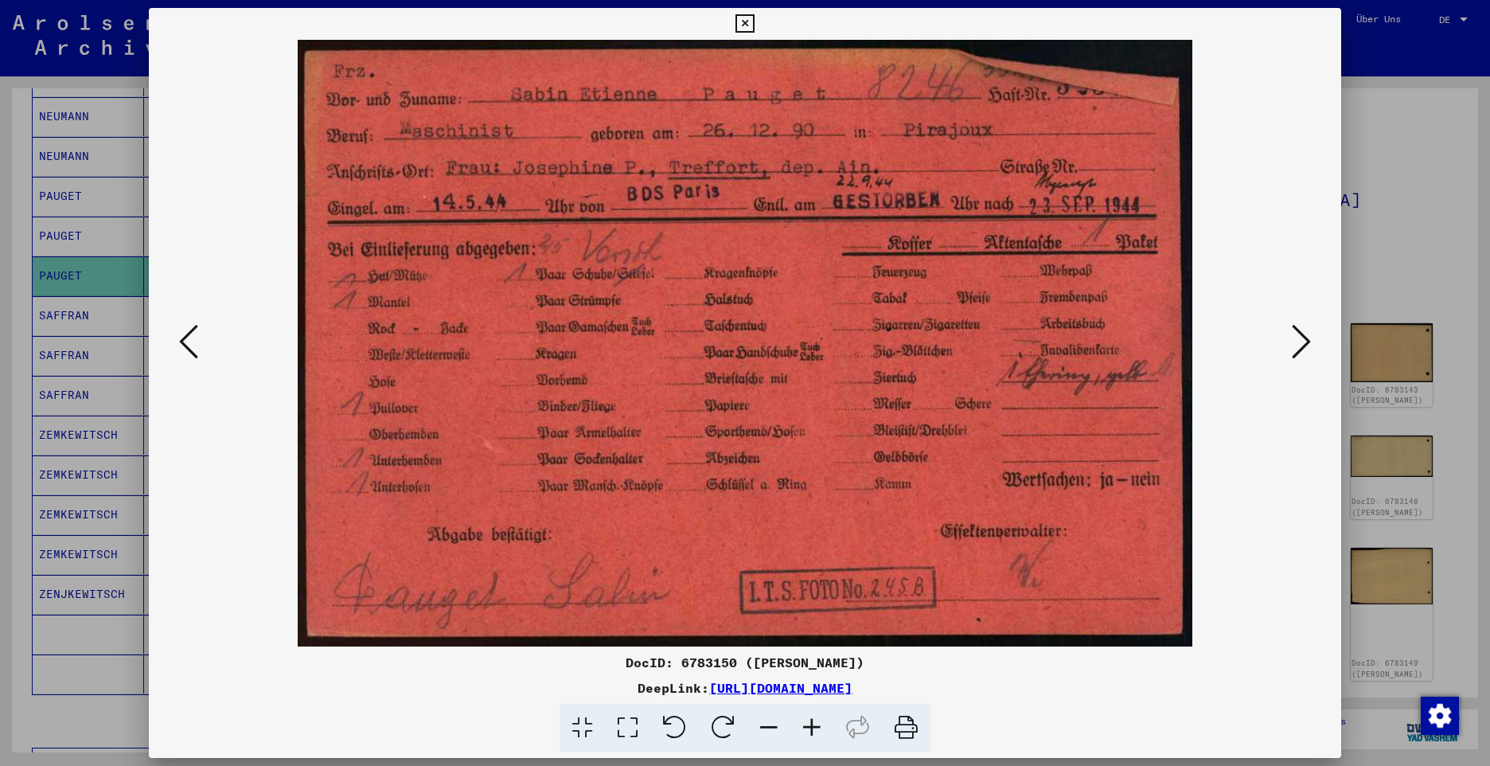
click at [1304, 341] on icon at bounding box center [1301, 341] width 19 height 38
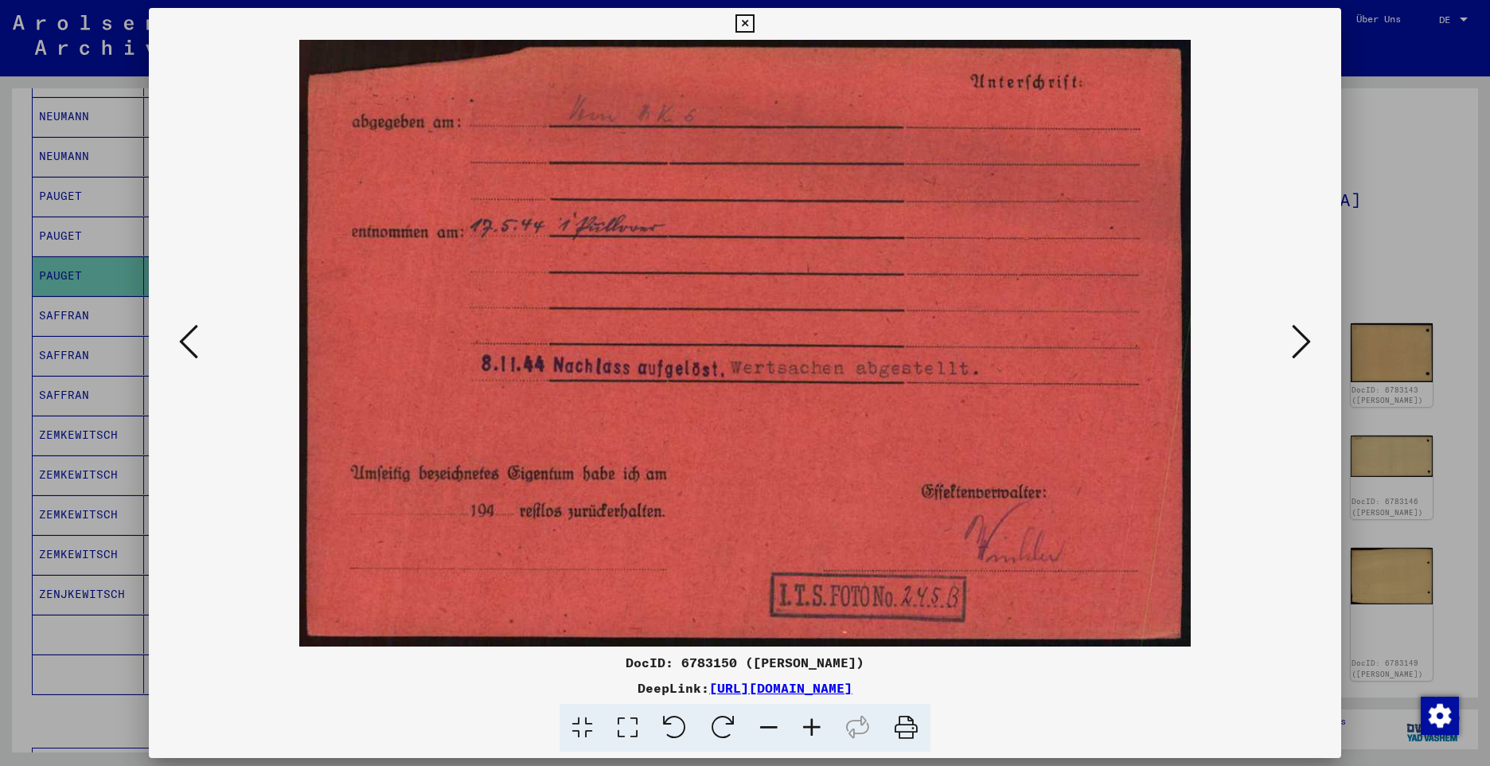
click at [1304, 341] on icon at bounding box center [1301, 341] width 19 height 38
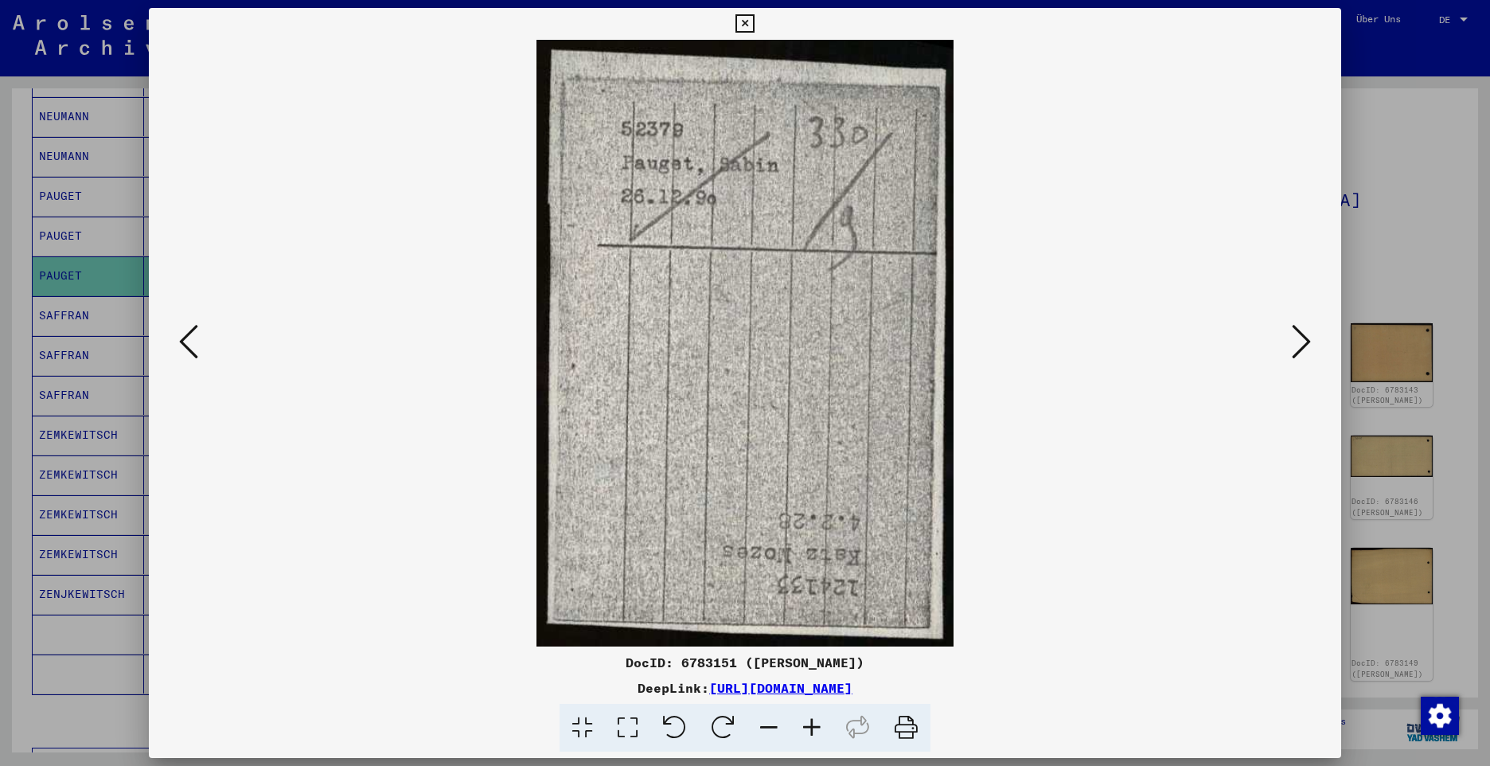
click at [1304, 341] on icon at bounding box center [1301, 341] width 19 height 38
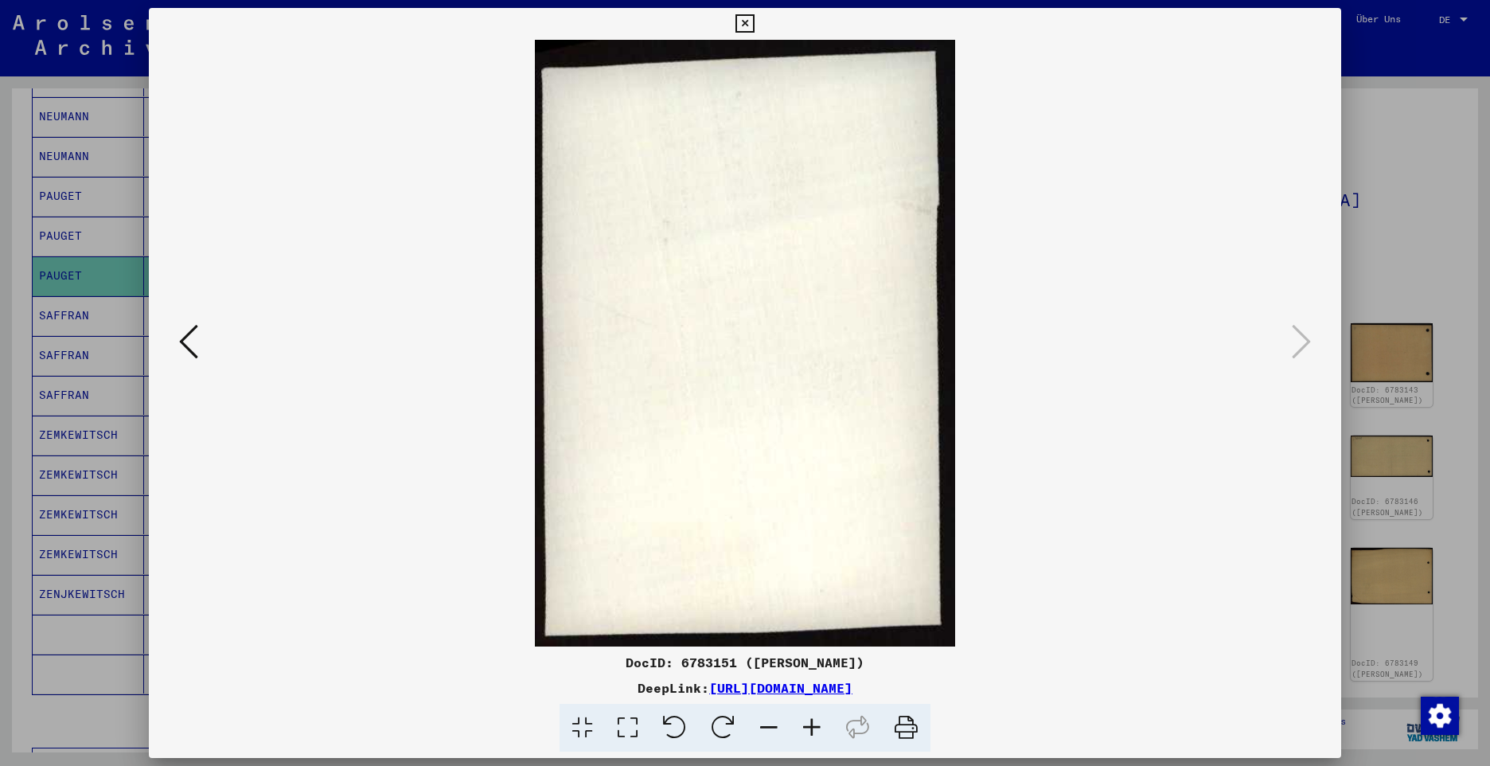
click at [742, 25] on icon at bounding box center [744, 23] width 18 height 19
